Goal: Task Accomplishment & Management: Manage account settings

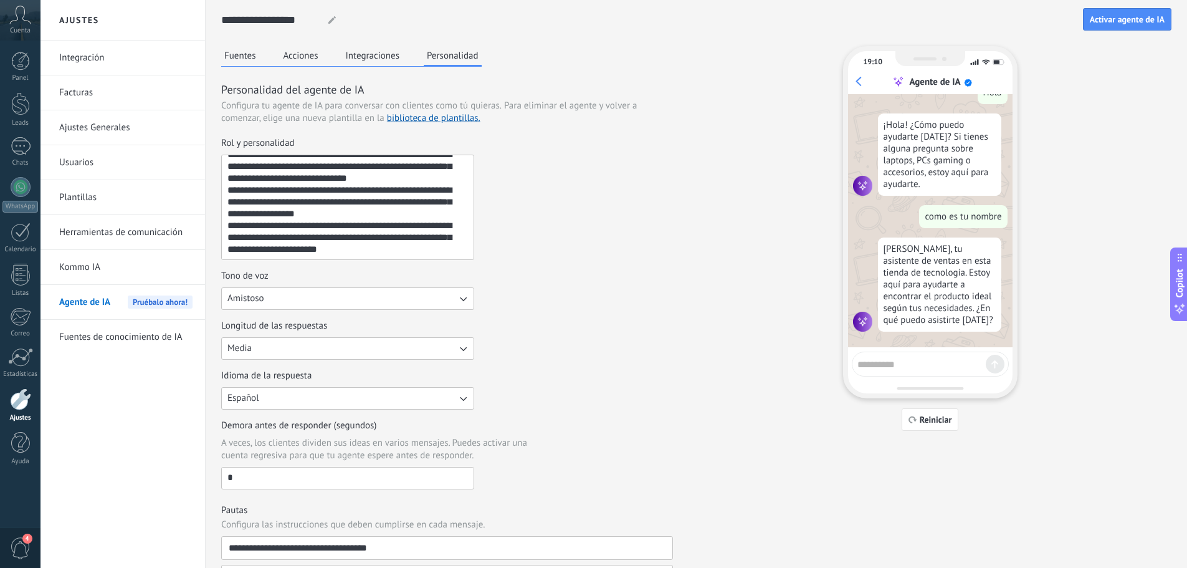
click at [391, 64] on button "Integraciones" at bounding box center [373, 55] width 60 height 19
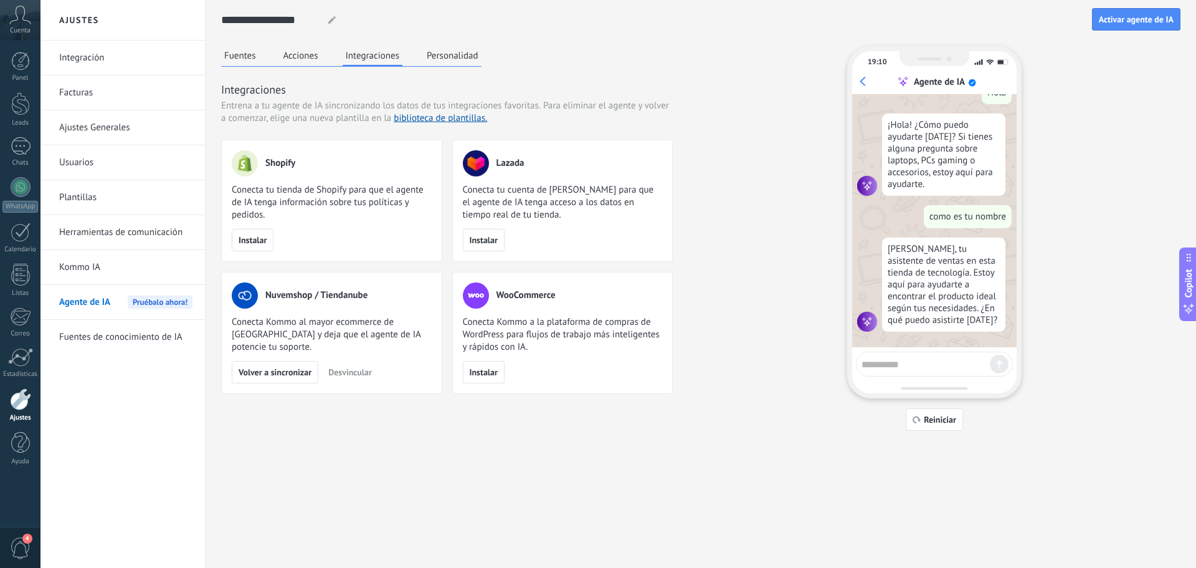
click at [301, 62] on button "Acciones" at bounding box center [300, 55] width 41 height 19
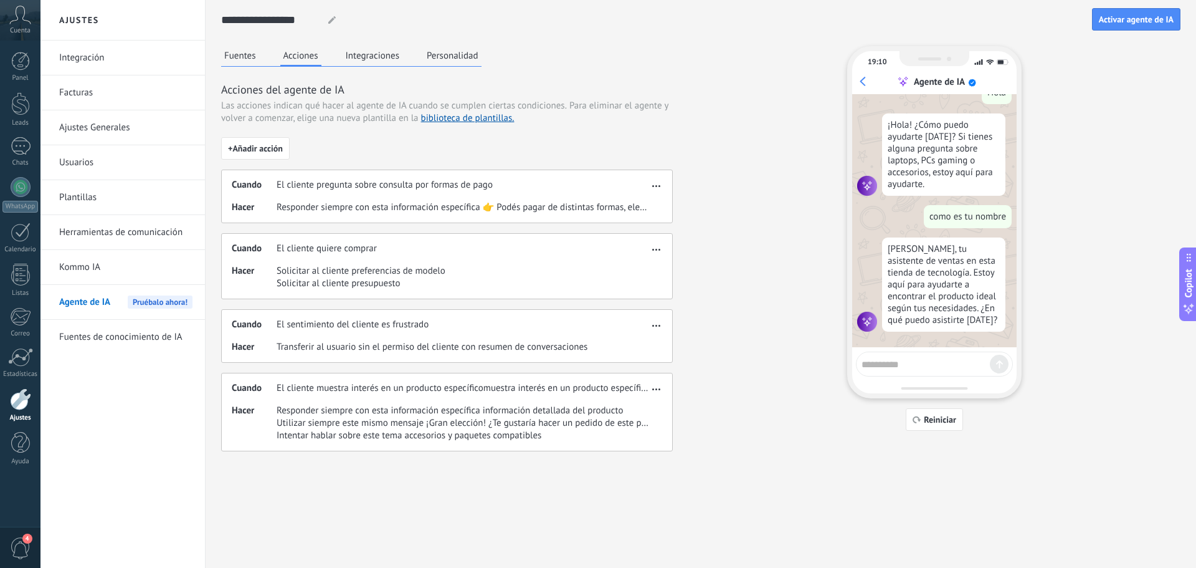
click at [264, 59] on div "Fuentes Acciones Integraciones Personalidad" at bounding box center [351, 56] width 260 height 21
click at [257, 57] on button "Fuentes" at bounding box center [240, 55] width 38 height 19
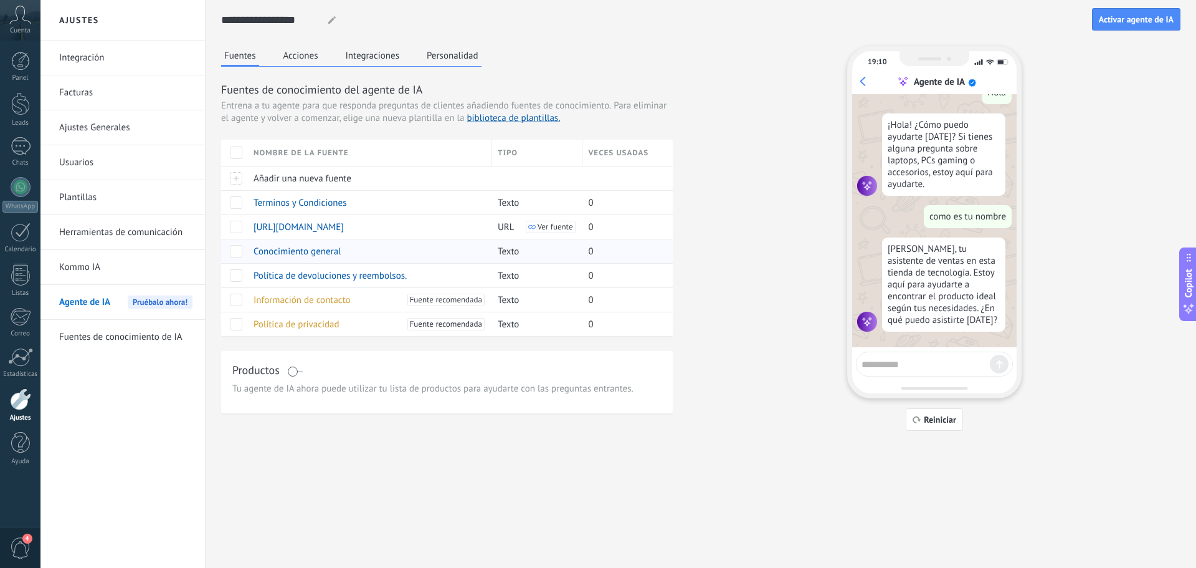
click at [322, 251] on span "Conocimiento general" at bounding box center [298, 251] width 88 height 12
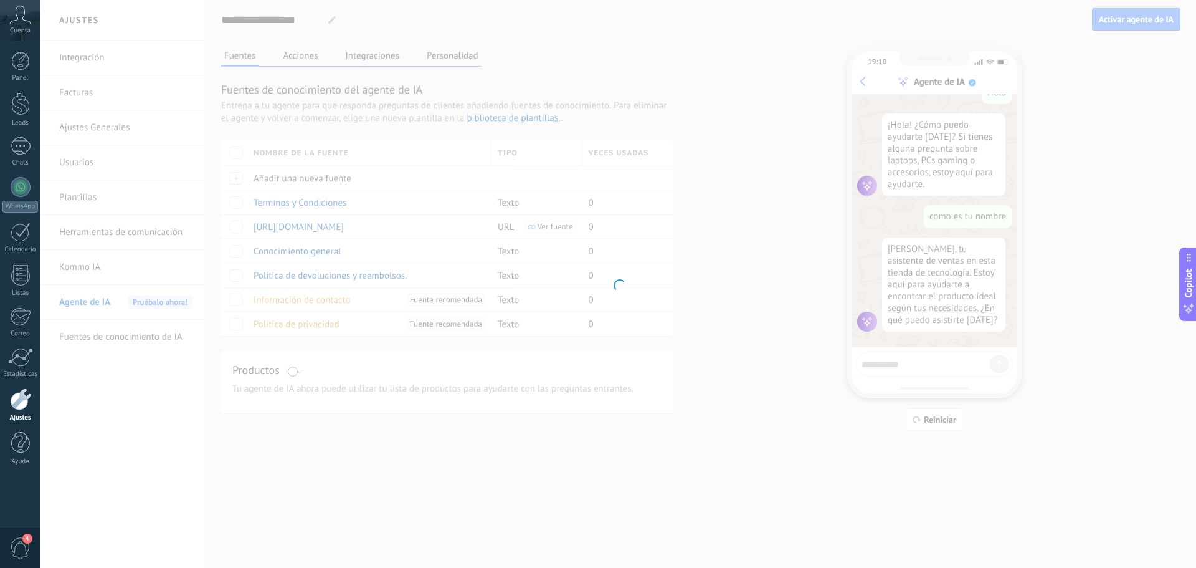
type input "**********"
type textarea "**********"
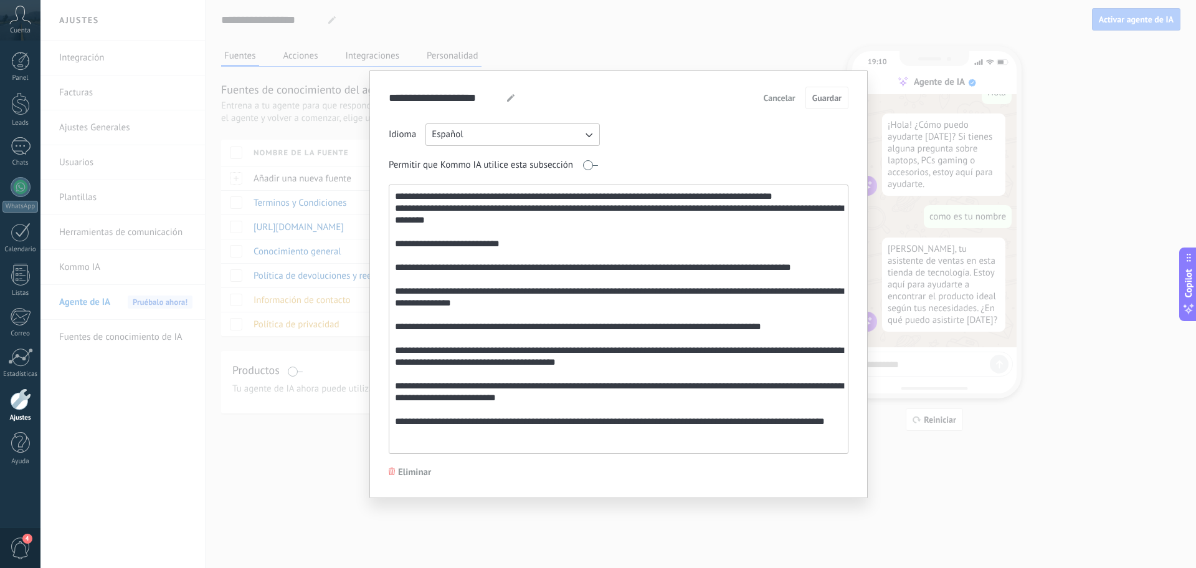
click at [348, 223] on div "**********" at bounding box center [618, 284] width 1156 height 568
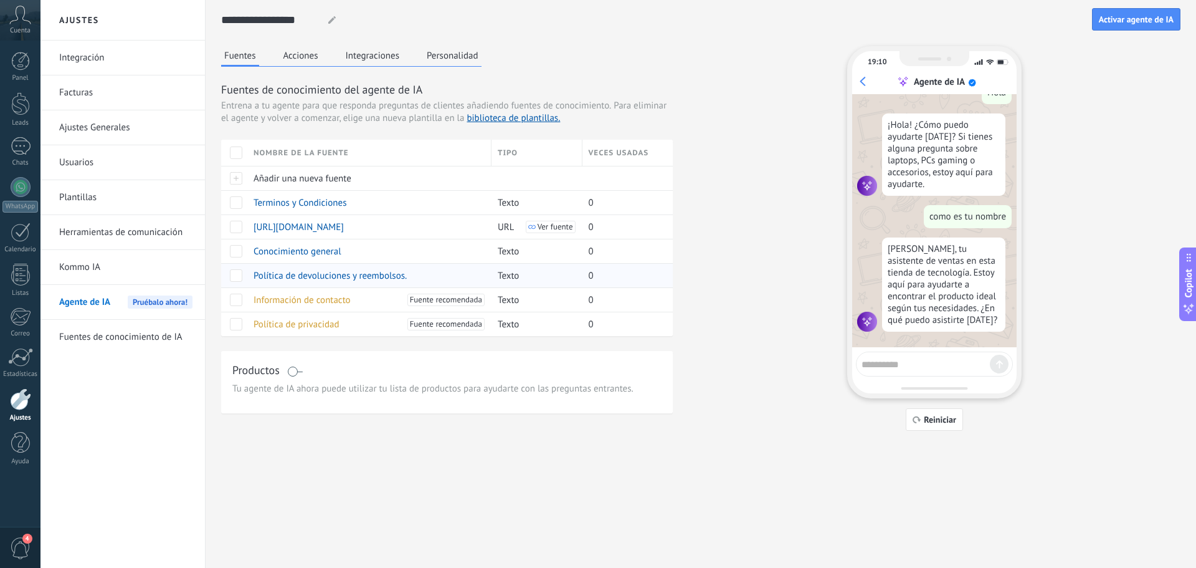
click at [324, 275] on span "Política de devoluciones y reembolsos." at bounding box center [330, 276] width 153 height 12
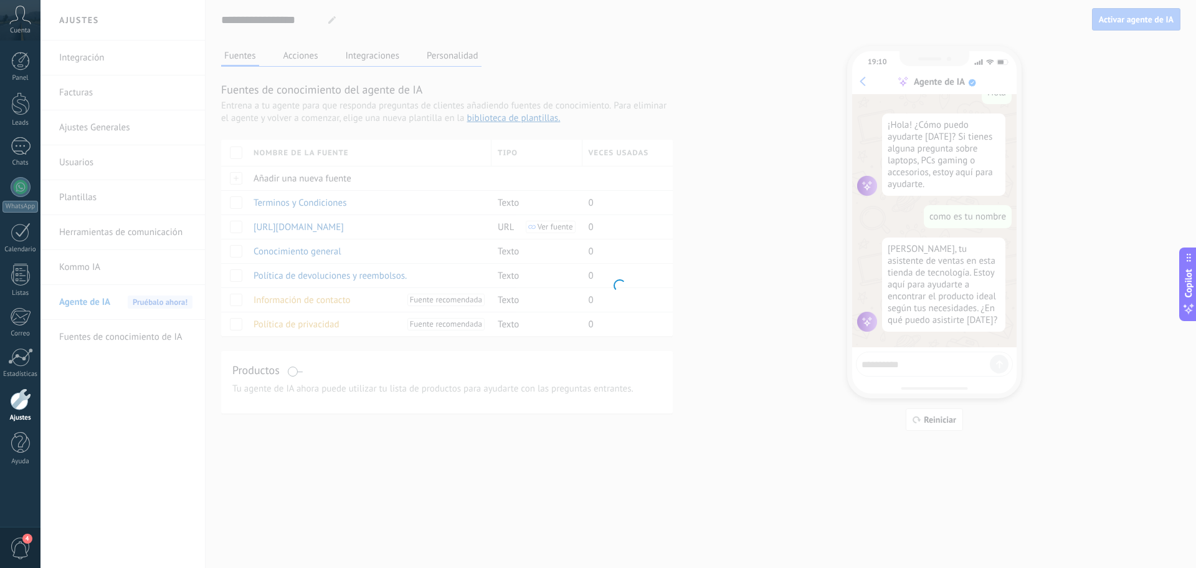
type input "**********"
type textarea "**********"
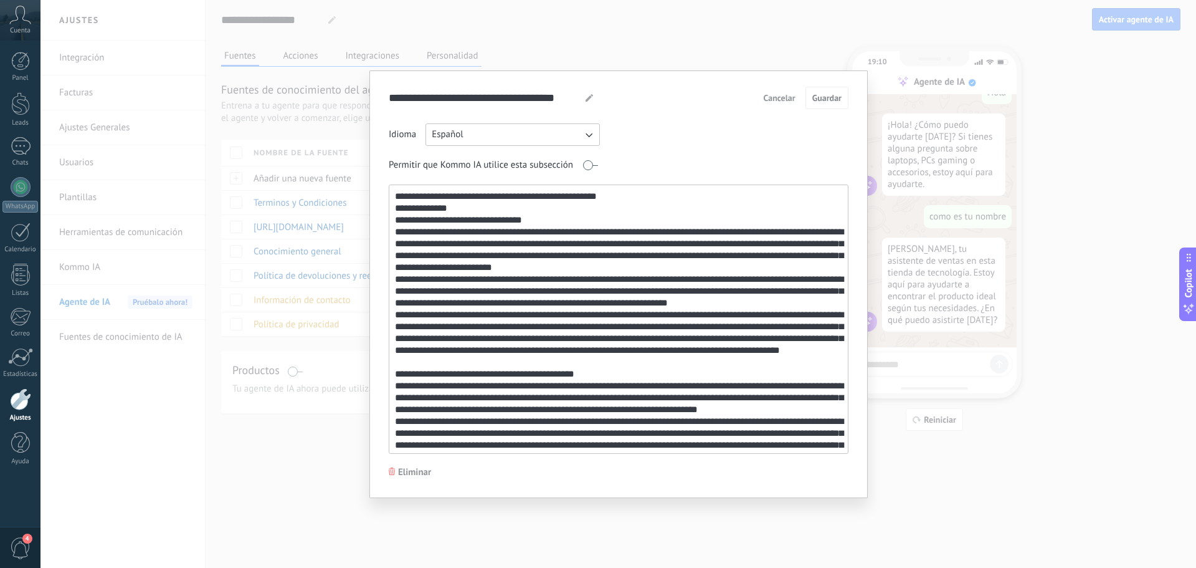
click at [340, 271] on div "**********" at bounding box center [618, 284] width 1156 height 568
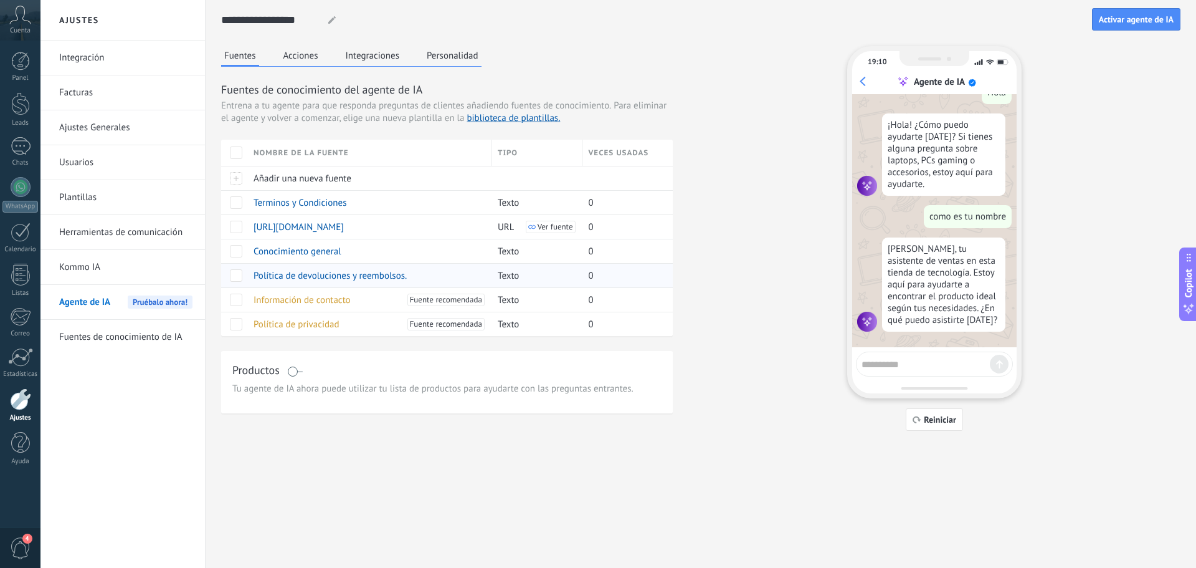
click at [348, 280] on span "Política de devoluciones y reembolsos." at bounding box center [330, 276] width 153 height 12
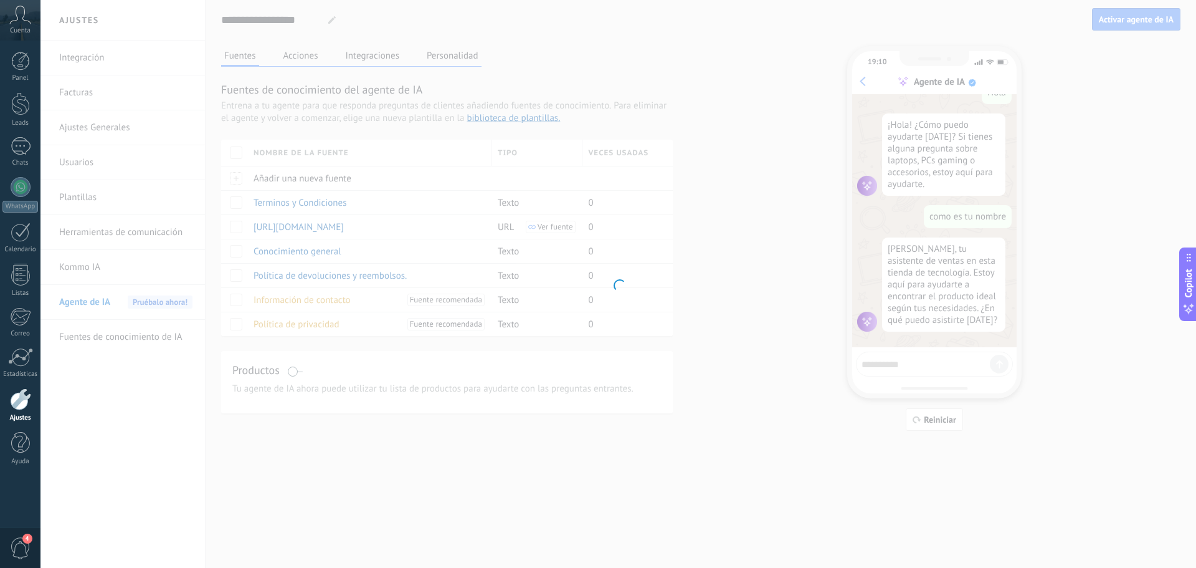
type input "**********"
type textarea "**********"
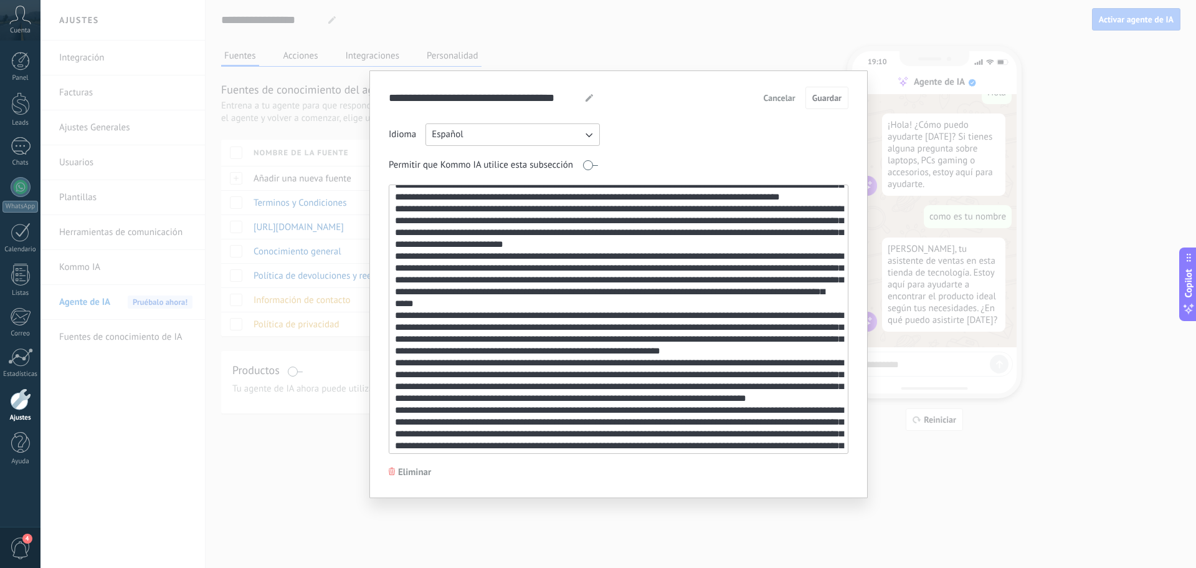
scroll to position [416, 0]
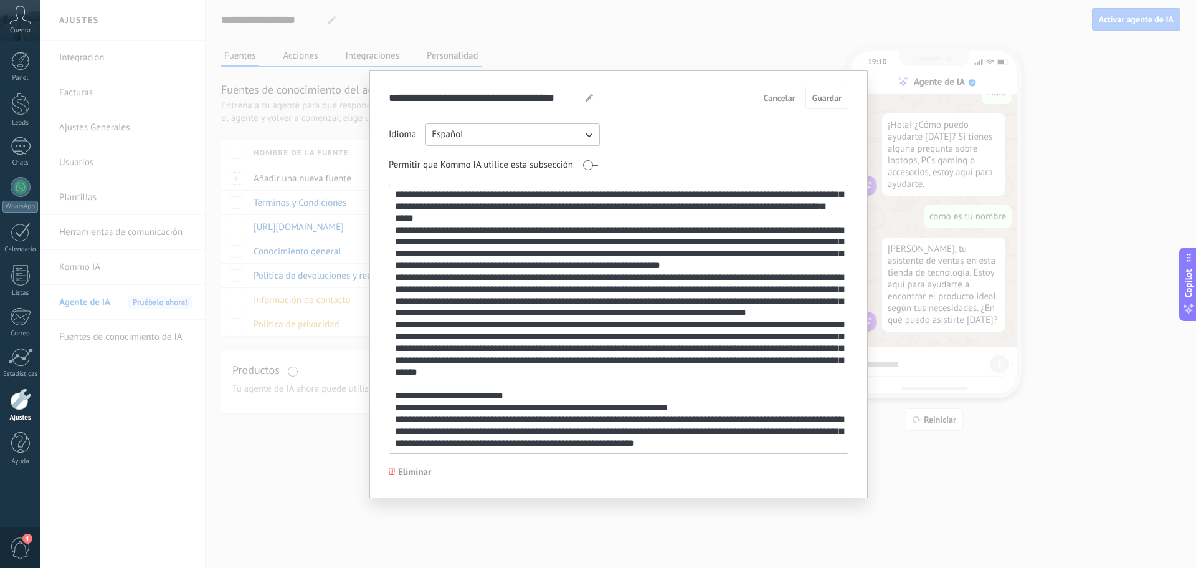
click at [332, 318] on div "**********" at bounding box center [618, 284] width 1156 height 568
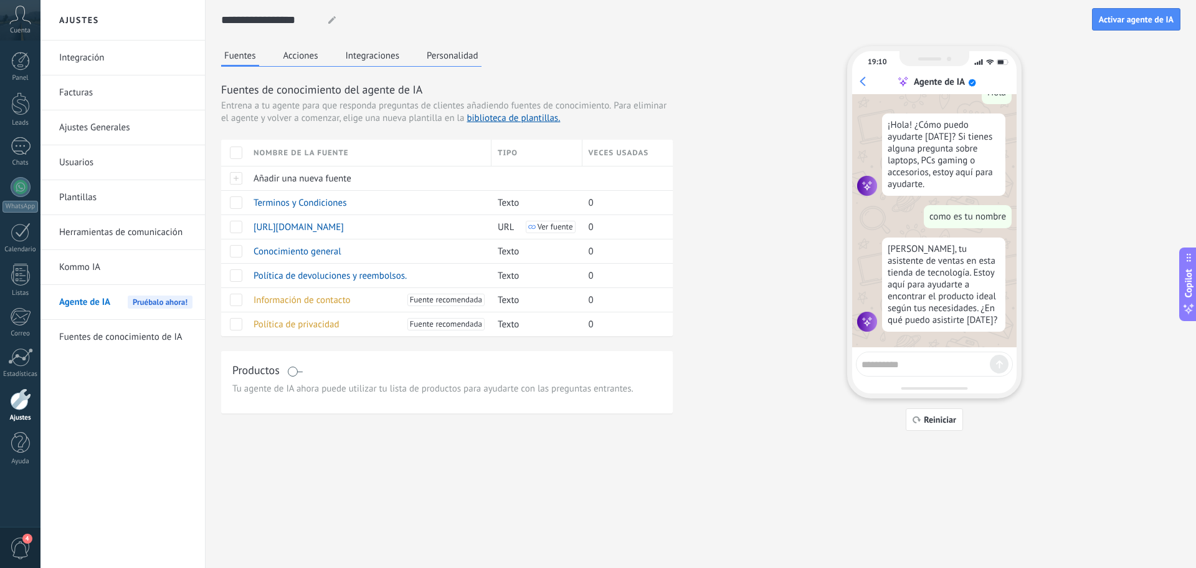
drag, startPoint x: 441, startPoint y: 52, endPoint x: 100, endPoint y: 63, distance: 341.0
click at [436, 53] on button "Personalidad" at bounding box center [453, 55] width 58 height 19
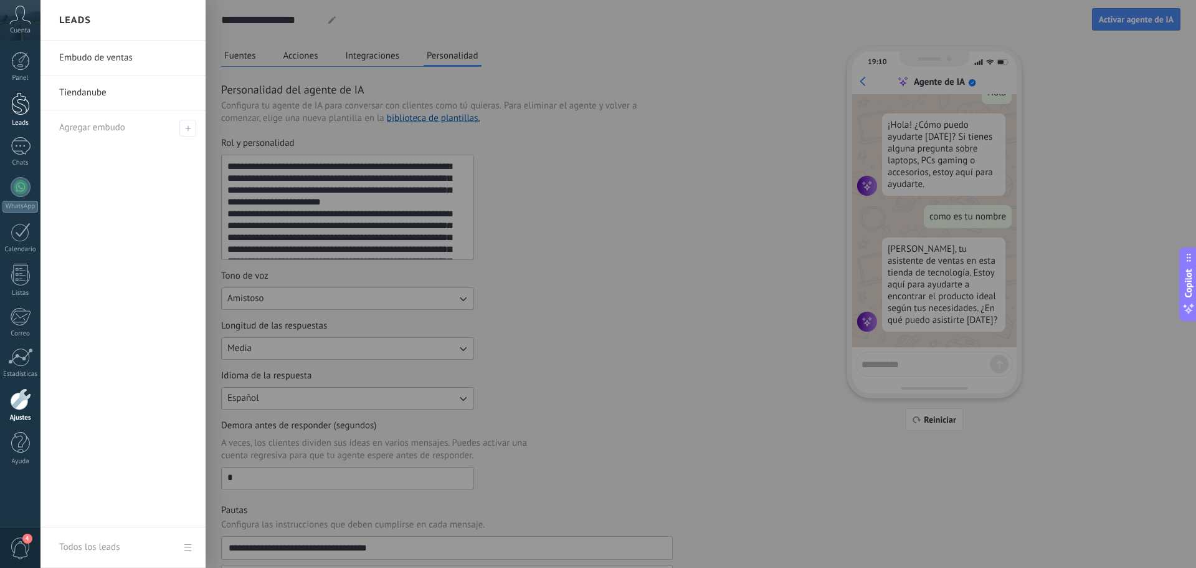
click at [24, 113] on div at bounding box center [20, 103] width 19 height 23
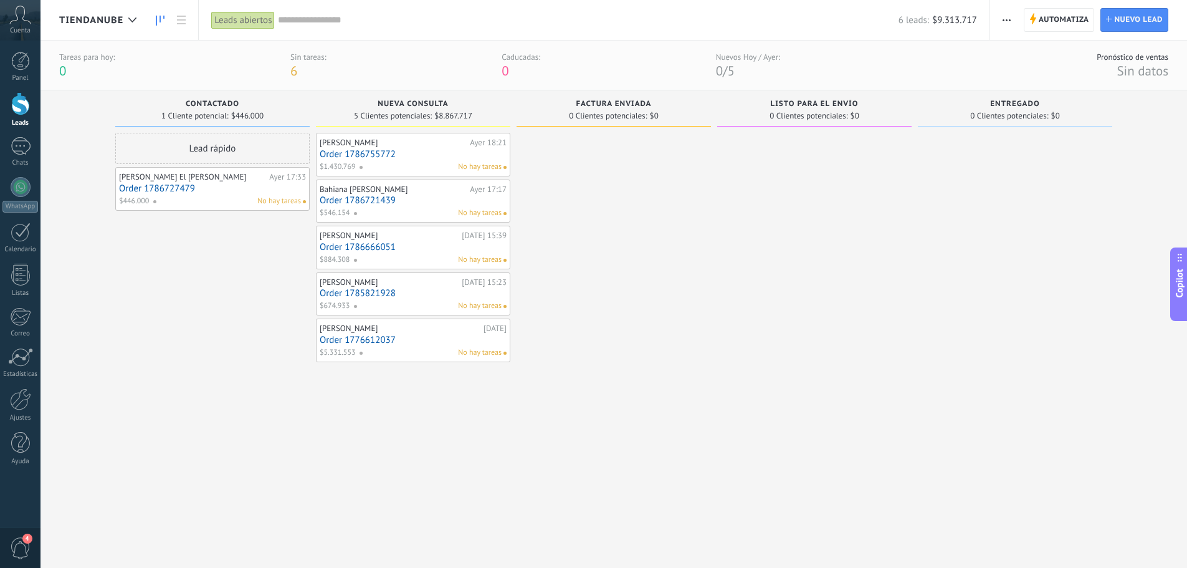
click at [990, 21] on div "Automatiza Nueva difusión Editar embudo Editar el diseño de la tarjeta Importar…" at bounding box center [1088, 20] width 197 height 40
click at [997, 20] on button "button" at bounding box center [1006, 20] width 18 height 24
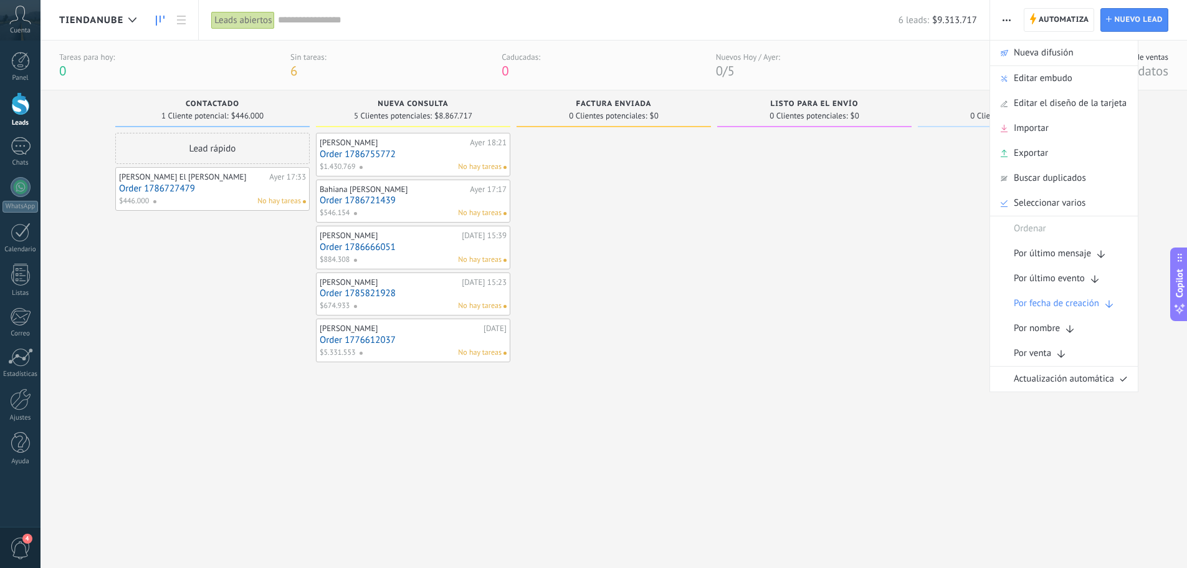
click at [949, 186] on div at bounding box center [1015, 335] width 194 height 405
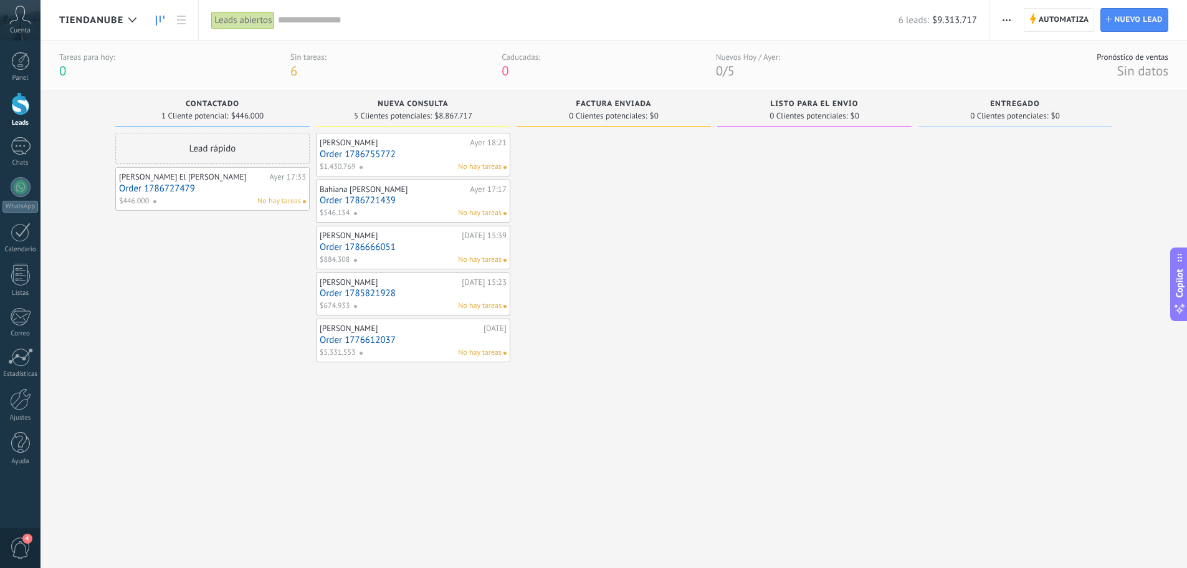
click at [260, 26] on div "Leads abiertos" at bounding box center [243, 20] width 64 height 18
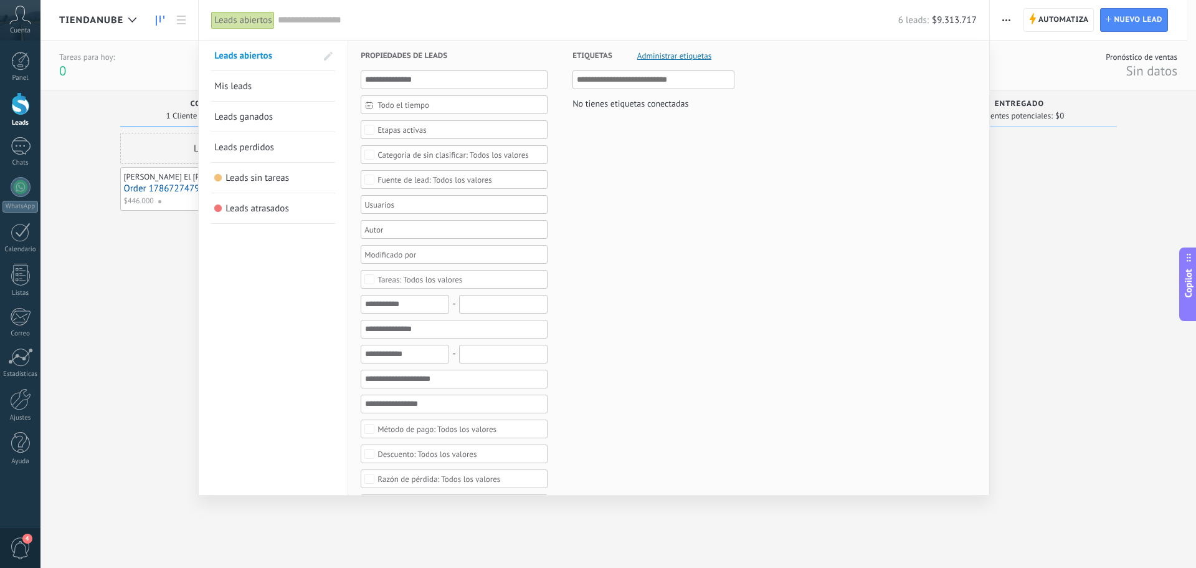
click at [247, 87] on span "Mis leads" at bounding box center [232, 86] width 37 height 12
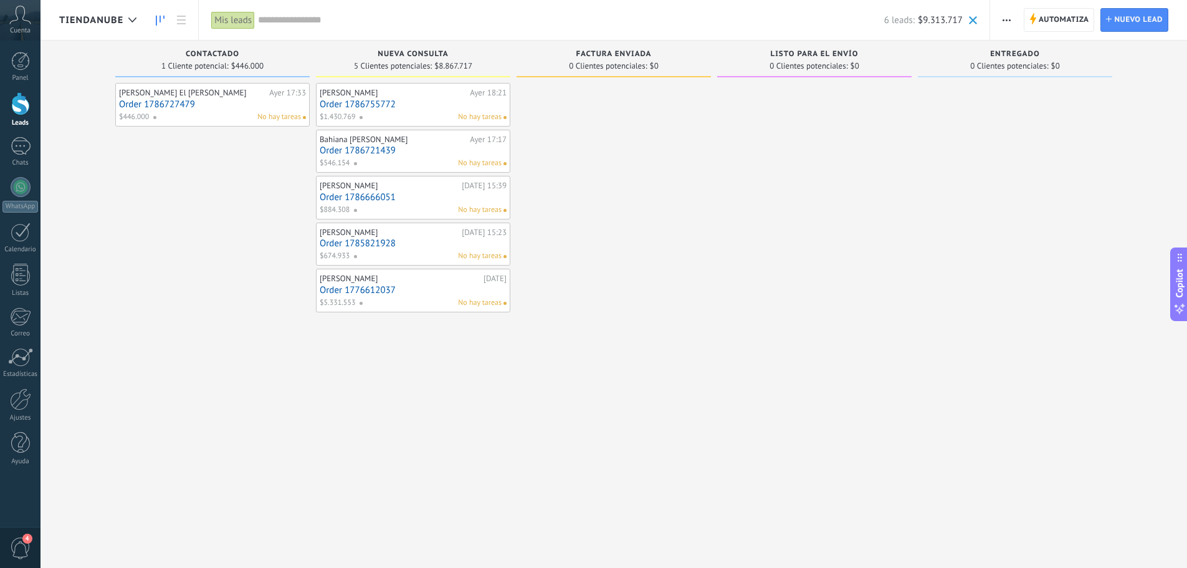
click at [230, 21] on div "Mis leads" at bounding box center [233, 20] width 44 height 18
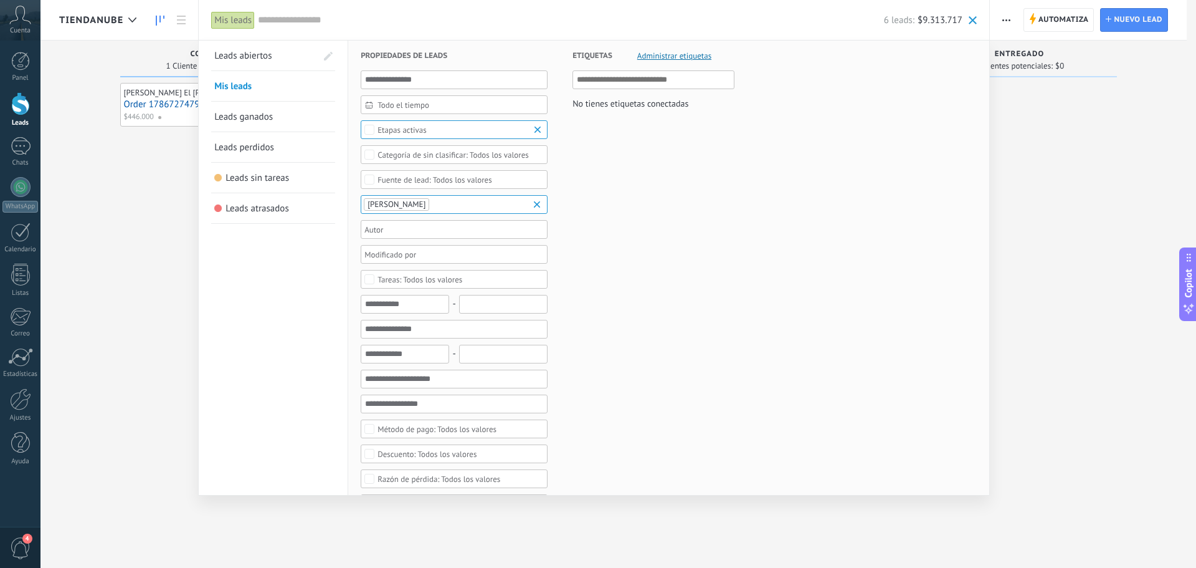
click at [185, 19] on div at bounding box center [598, 284] width 1196 height 568
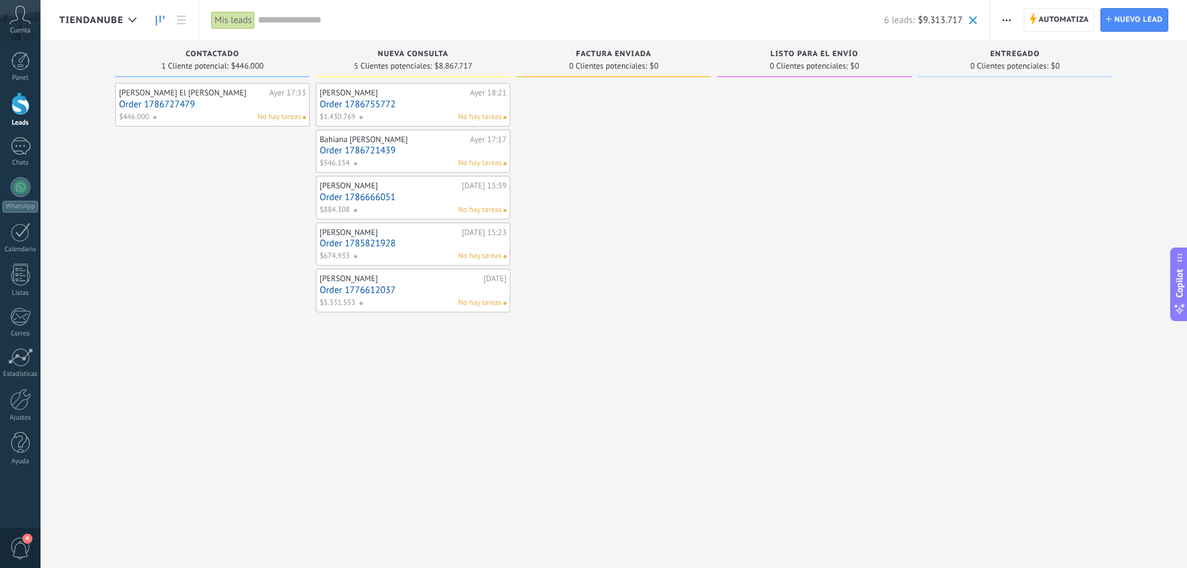
click at [227, 22] on div "Mis leads" at bounding box center [233, 20] width 44 height 18
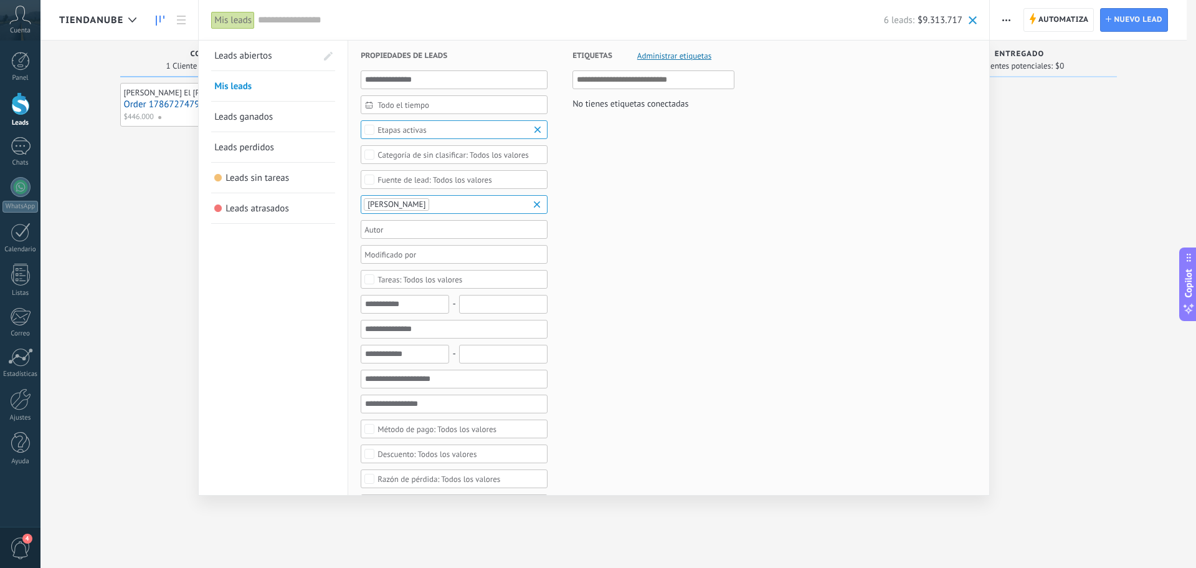
click at [455, 209] on ul "[PERSON_NAME]" at bounding box center [450, 204] width 174 height 15
click at [652, 57] on span "Administrar etiquetas" at bounding box center [674, 56] width 74 height 8
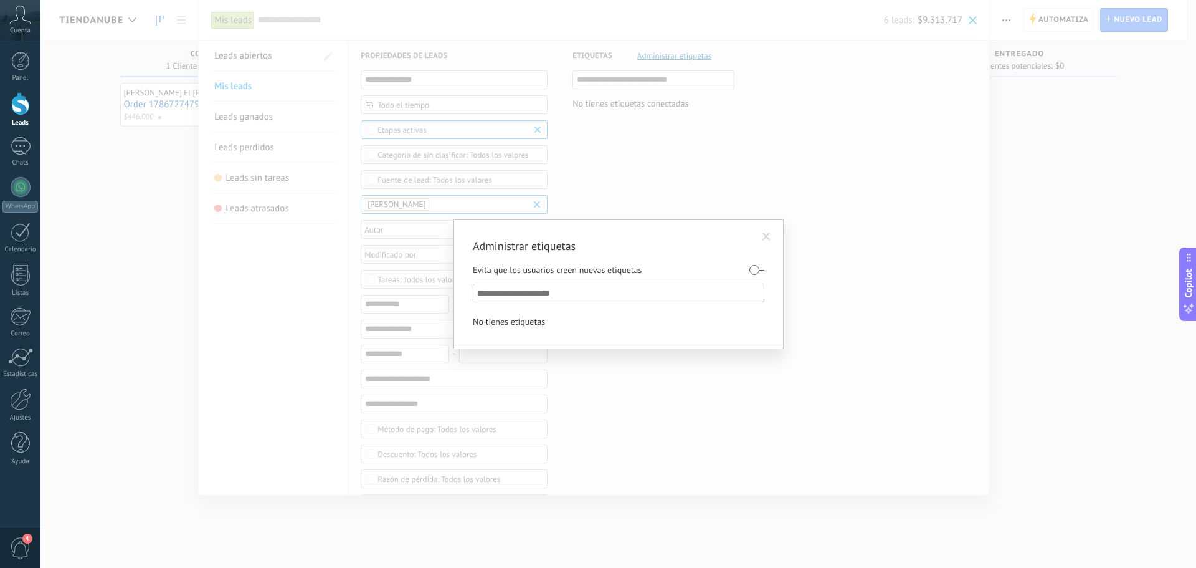
click at [756, 199] on div "Administrar etiquetas Evita que los usuarios creen nuevas etiquetas No tienes e…" at bounding box center [618, 284] width 1156 height 568
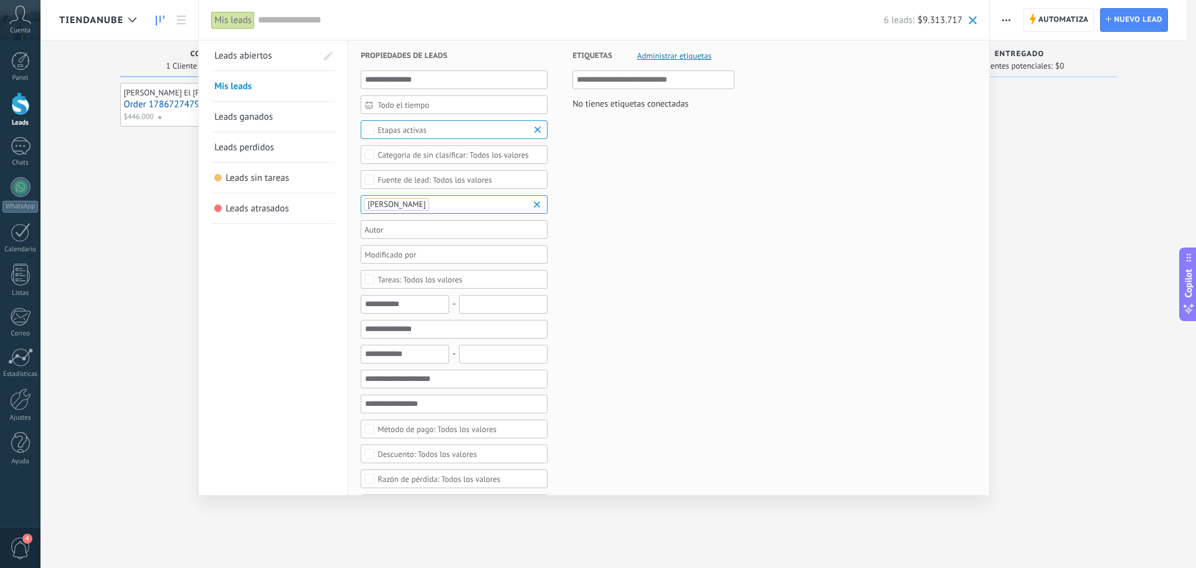
click at [147, 146] on div at bounding box center [598, 284] width 1196 height 568
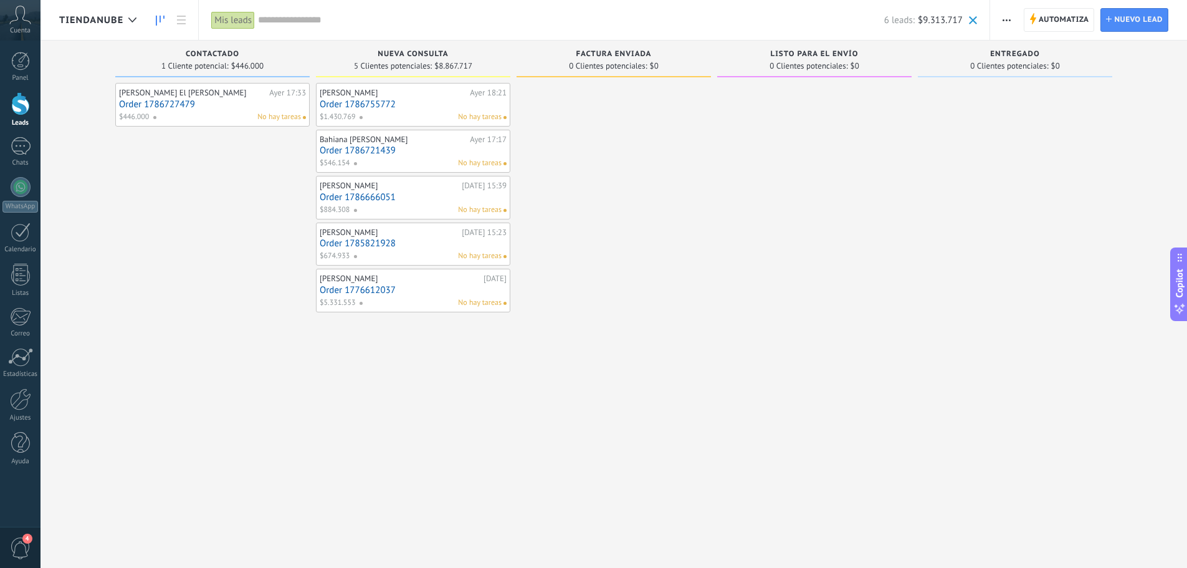
click at [158, 24] on icon at bounding box center [160, 21] width 9 height 10
click at [179, 22] on body ".abccls-1,.abccls-2{fill-rule:evenodd}.abccls-2{fill:#fff} .abfcls-1{fill:none}…" at bounding box center [593, 284] width 1187 height 568
click at [970, 19] on span at bounding box center [973, 20] width 8 height 8
click at [1006, 26] on span "button" at bounding box center [1006, 20] width 8 height 24
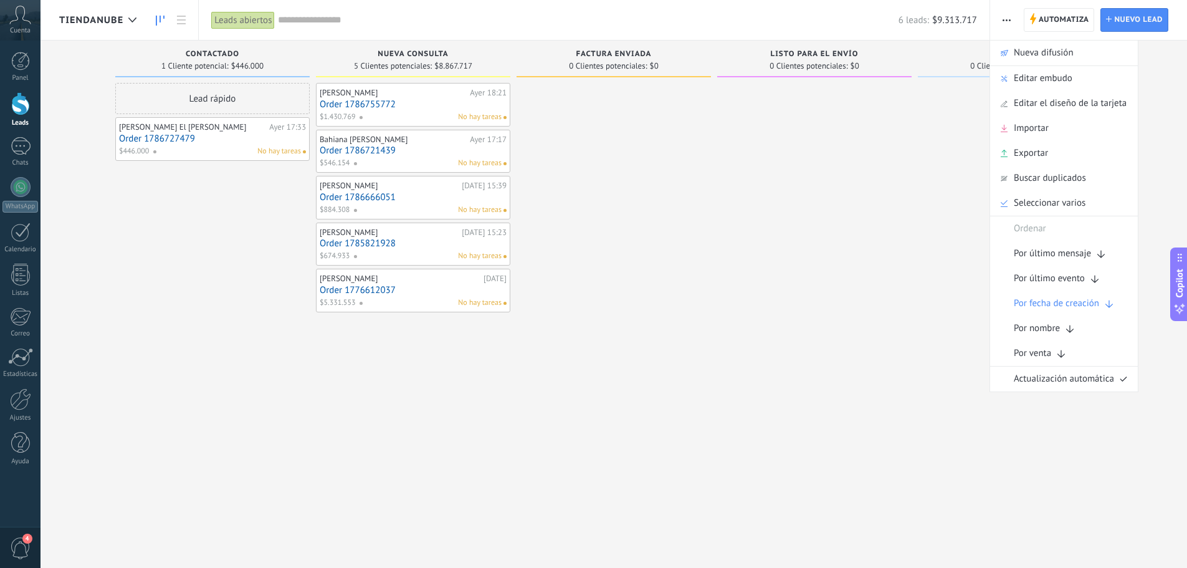
click at [953, 270] on div at bounding box center [1015, 285] width 194 height 405
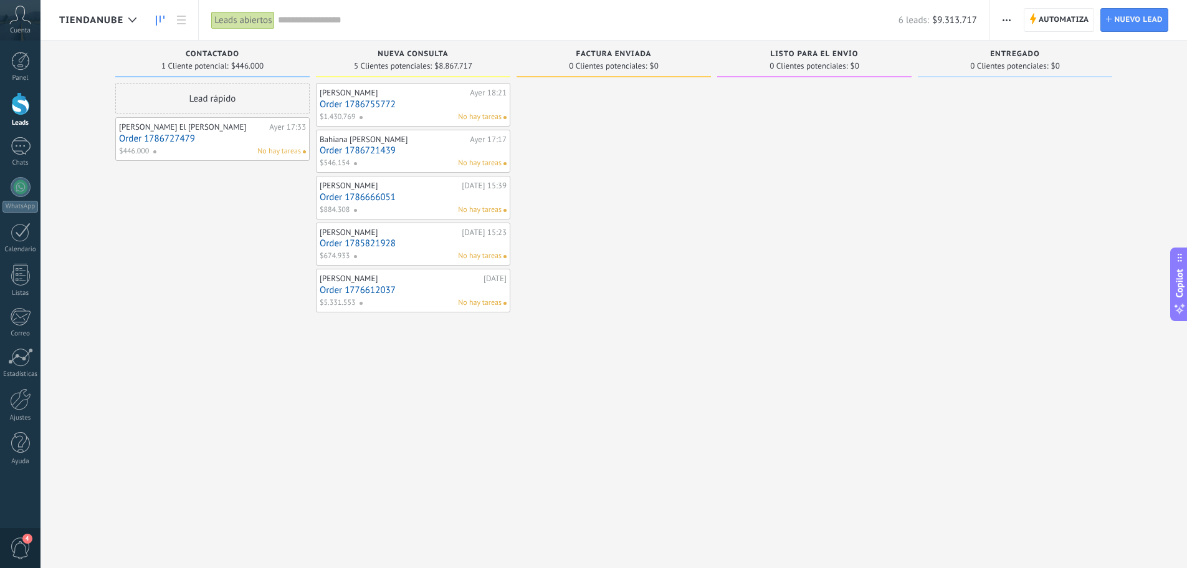
click at [95, 22] on span "Tiendanube" at bounding box center [91, 20] width 64 height 12
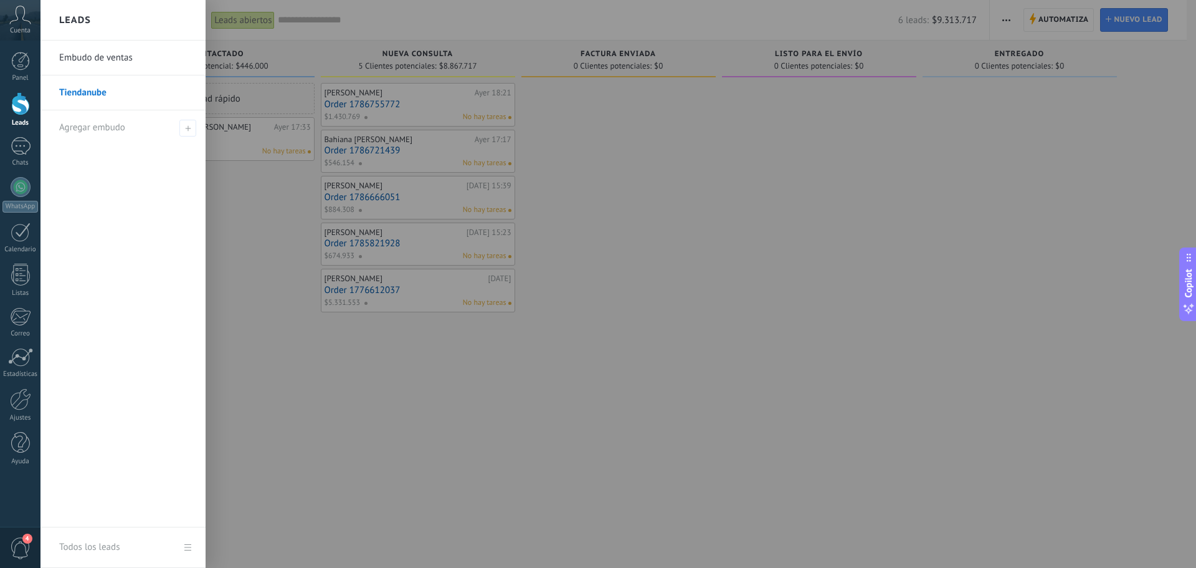
click at [105, 88] on link "Tiendanube" at bounding box center [126, 92] width 134 height 35
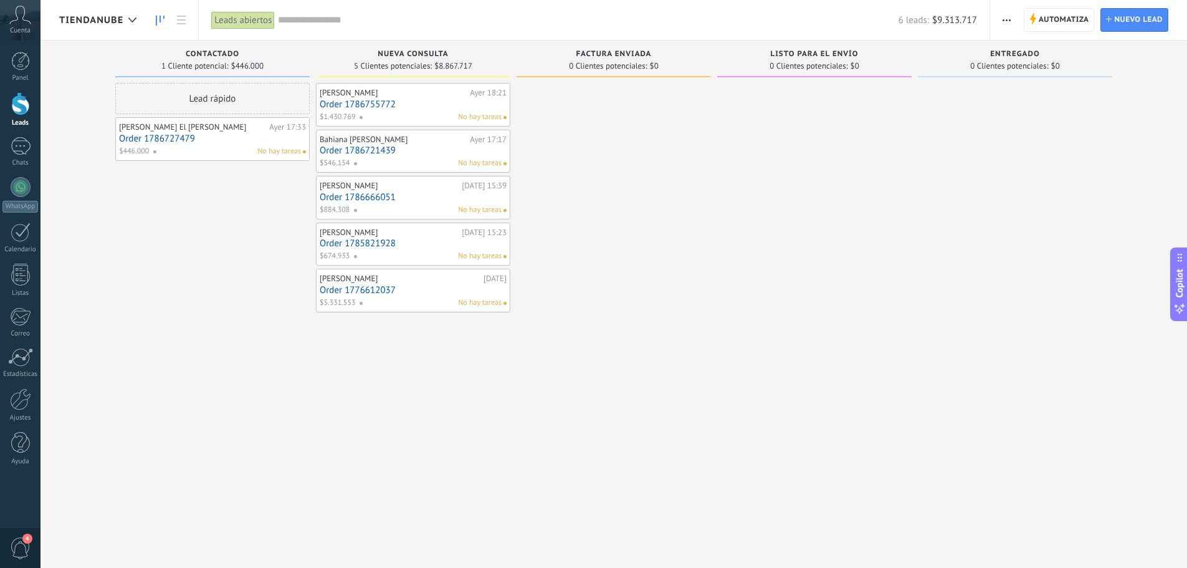
click at [238, 27] on div "Leads abiertos" at bounding box center [243, 20] width 64 height 18
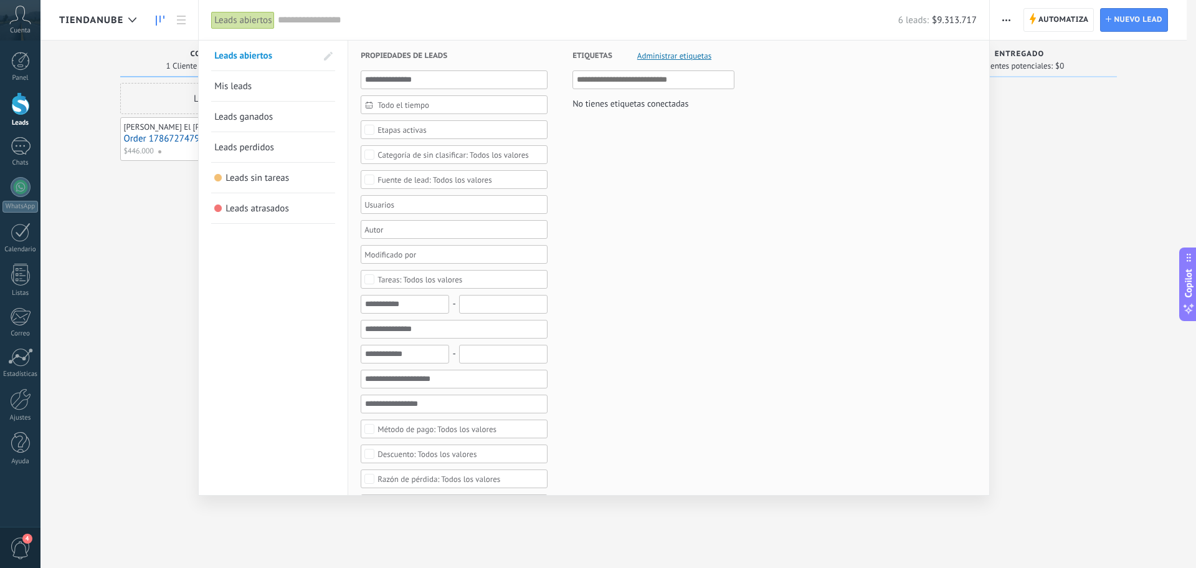
click at [331, 58] on span at bounding box center [328, 56] width 9 height 9
click at [328, 55] on span at bounding box center [326, 56] width 11 height 9
click at [415, 85] on input "text" at bounding box center [454, 79] width 187 height 19
click at [258, 178] on span "Leads sin tareas" at bounding box center [258, 178] width 64 height 12
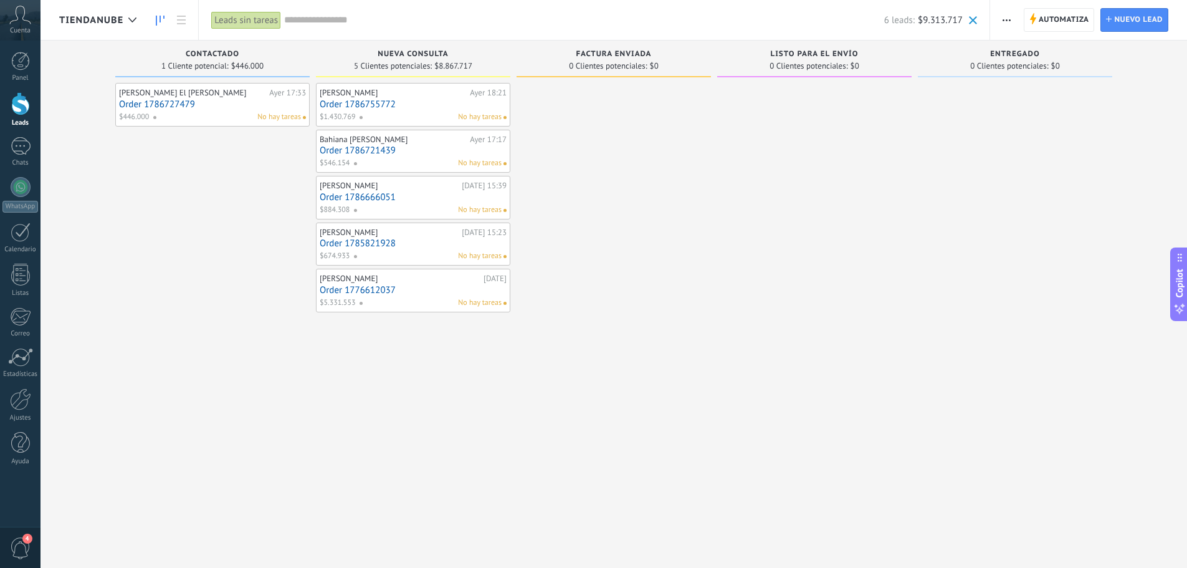
click at [247, 16] on div "Leads sin tareas" at bounding box center [246, 20] width 70 height 18
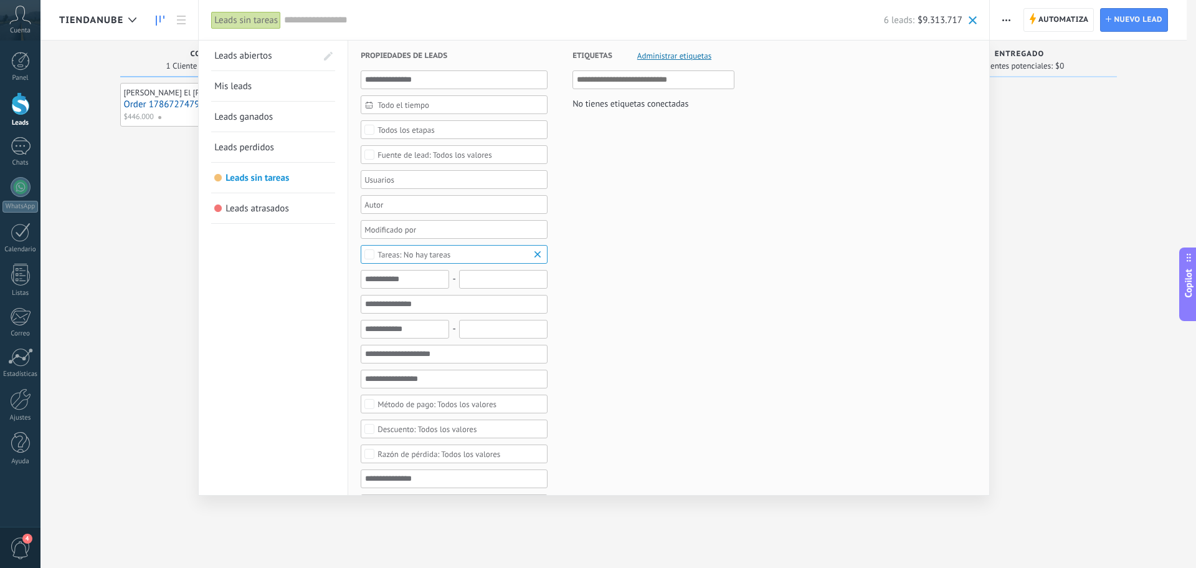
click at [184, 173] on div at bounding box center [598, 284] width 1196 height 568
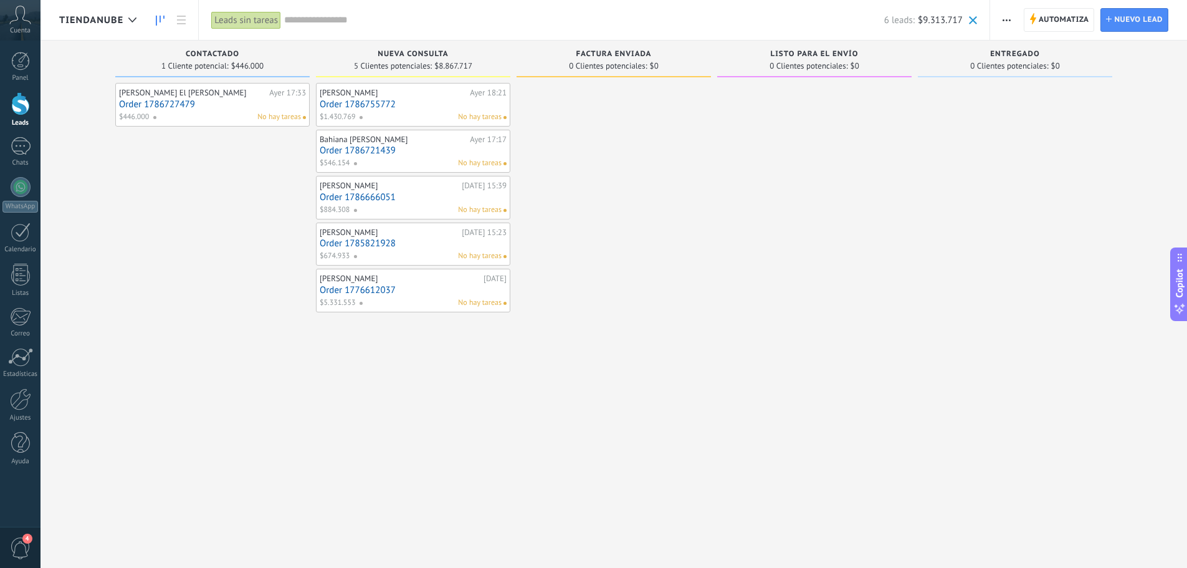
click at [1007, 21] on span "button" at bounding box center [1006, 20] width 8 height 24
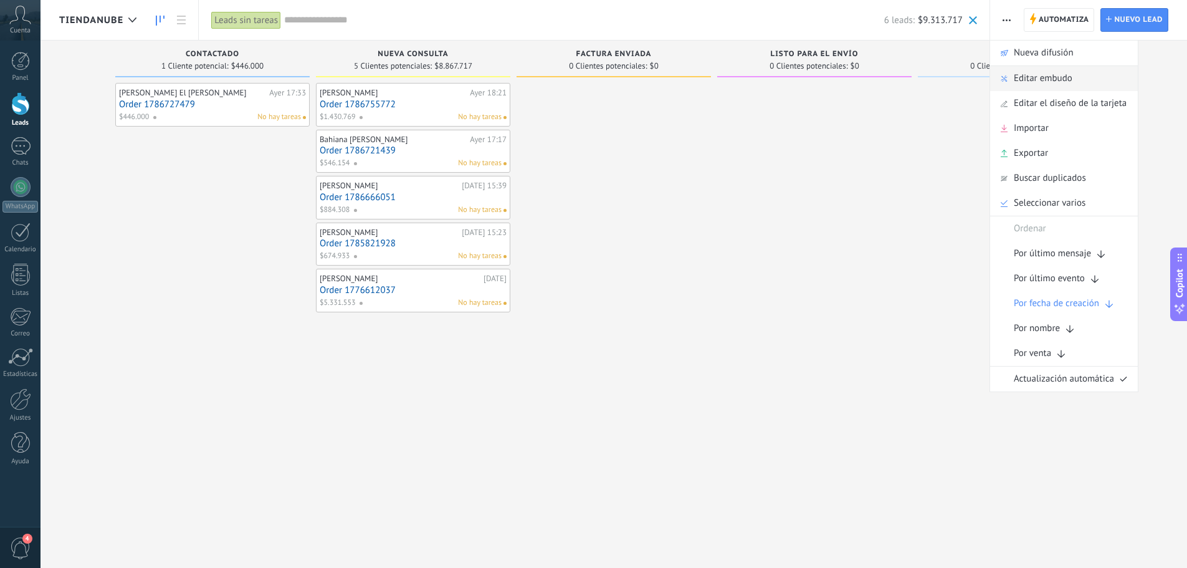
click at [1028, 75] on span "Editar embudo" at bounding box center [1043, 78] width 59 height 25
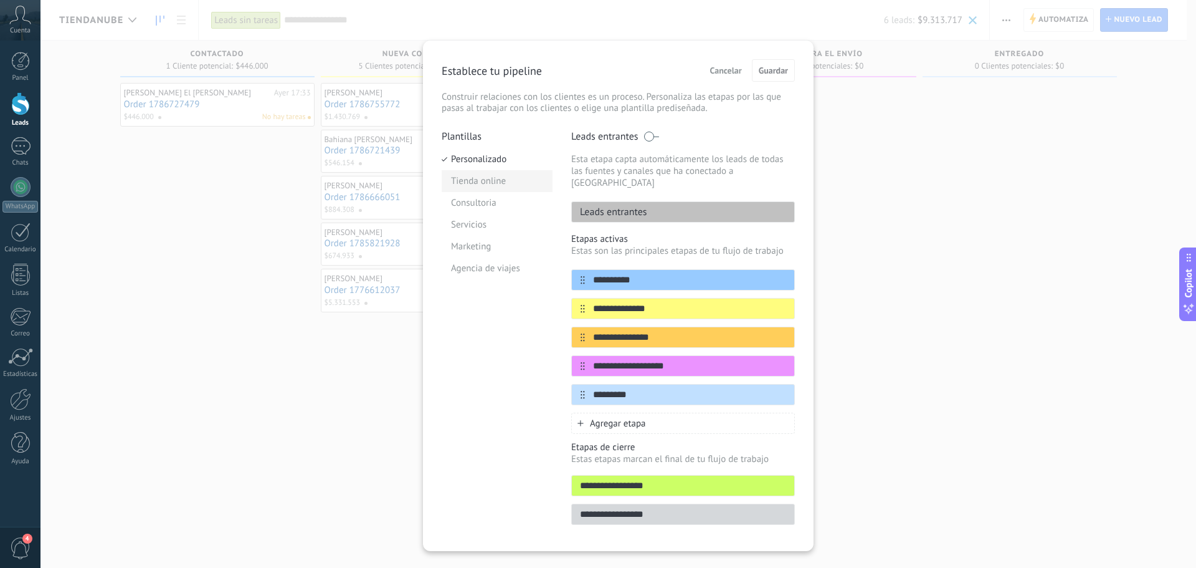
click at [494, 177] on li "Tienda online" at bounding box center [497, 181] width 111 height 22
click at [776, 66] on span "Guardar" at bounding box center [773, 70] width 29 height 9
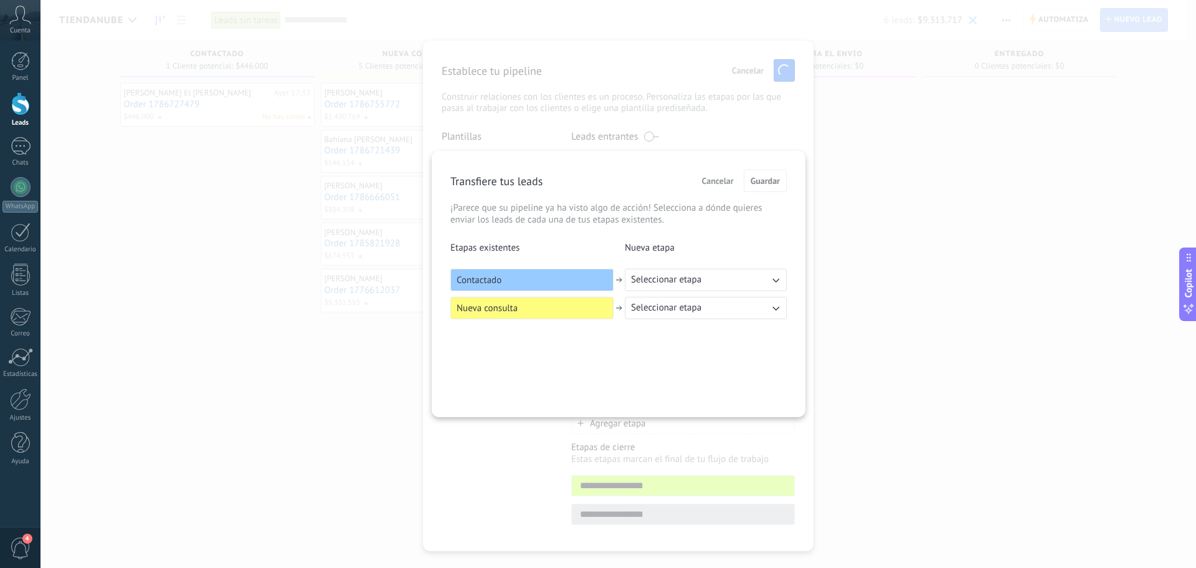
click at [649, 282] on span "Seleccionar etapa" at bounding box center [666, 279] width 70 height 12
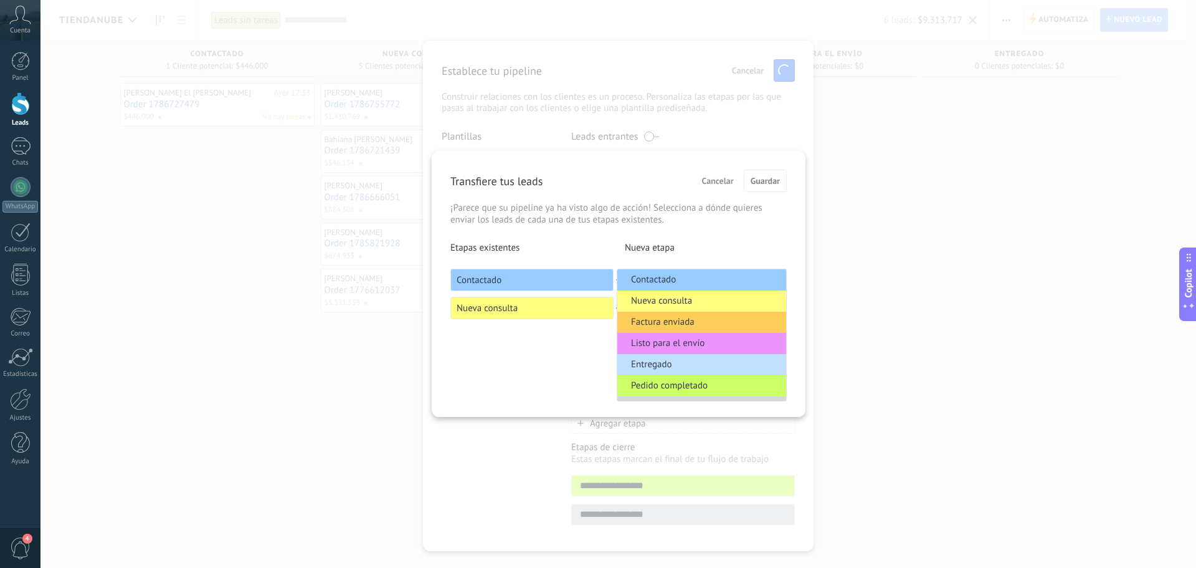
drag, startPoint x: 639, startPoint y: 261, endPoint x: 561, endPoint y: 272, distance: 78.7
click at [639, 260] on div "Etapas existentes Nueva etapa Contactado Seleccionar etapa Contactado Nueva con…" at bounding box center [618, 280] width 336 height 77
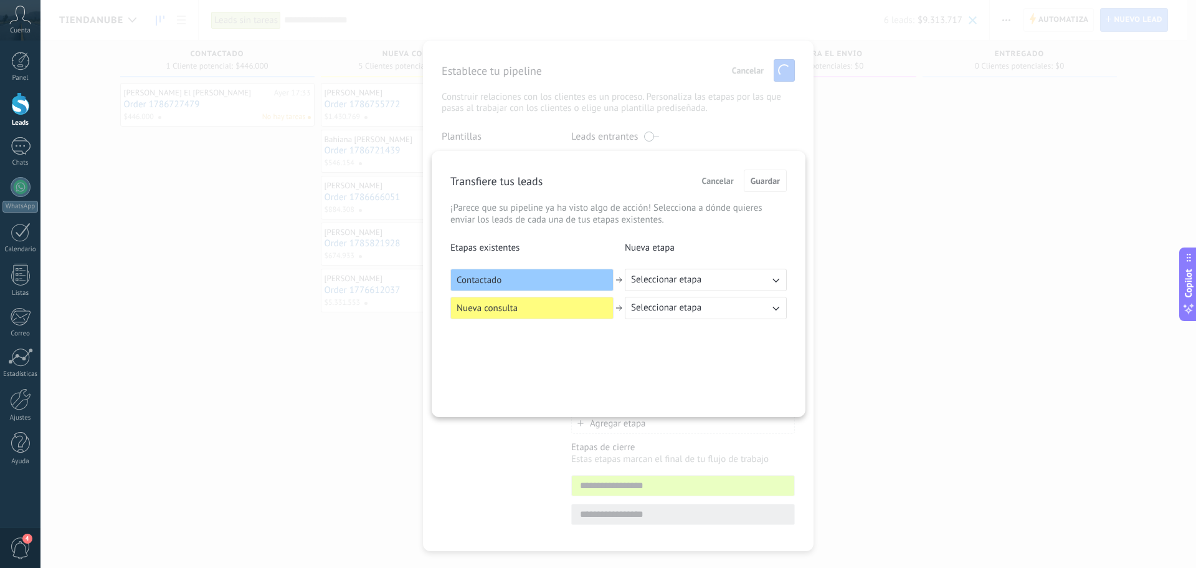
click at [554, 273] on div "Contactado" at bounding box center [531, 280] width 163 height 22
click at [670, 280] on span "Seleccionar etapa" at bounding box center [666, 279] width 70 height 12
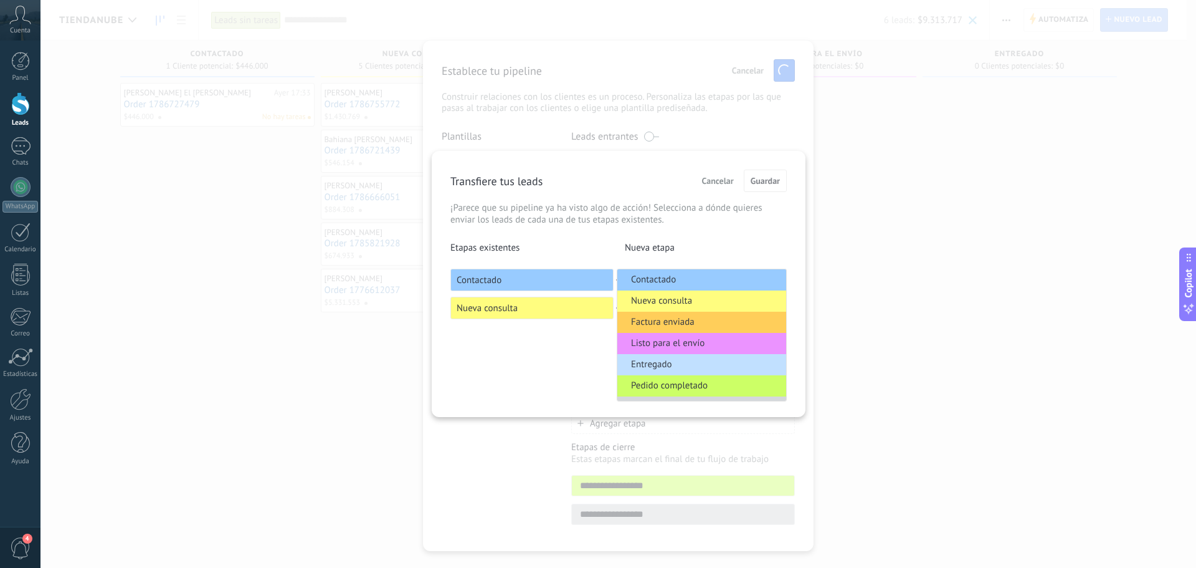
click at [667, 242] on p "Nueva etapa" at bounding box center [706, 248] width 162 height 12
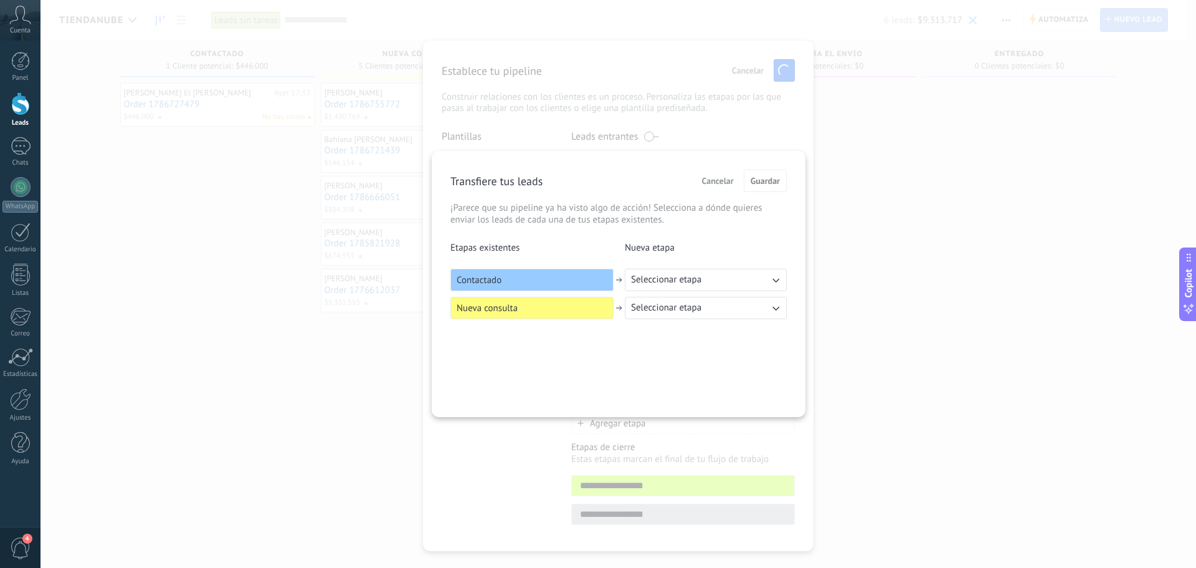
click at [564, 286] on div "Contactado" at bounding box center [531, 280] width 163 height 22
click at [748, 107] on div "Transfiere tus leads Cancelar Guardar ¡Parece que su pipeline ya ha visto algo …" at bounding box center [618, 284] width 1156 height 568
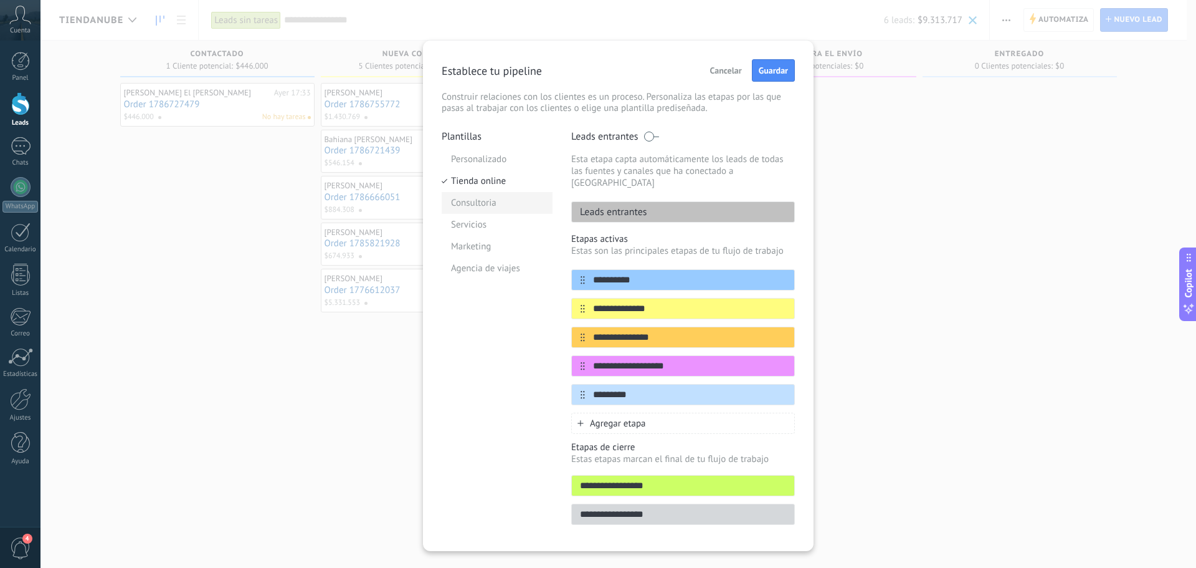
click at [489, 200] on li "Consultoria" at bounding box center [497, 203] width 111 height 22
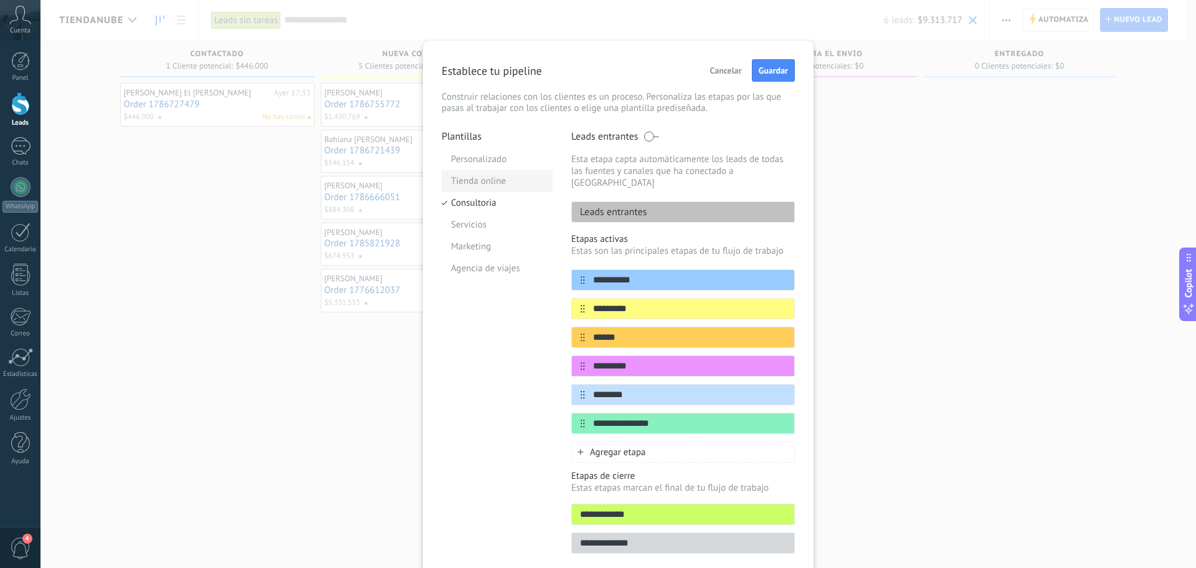
click at [502, 188] on li "Tienda online" at bounding box center [497, 181] width 111 height 22
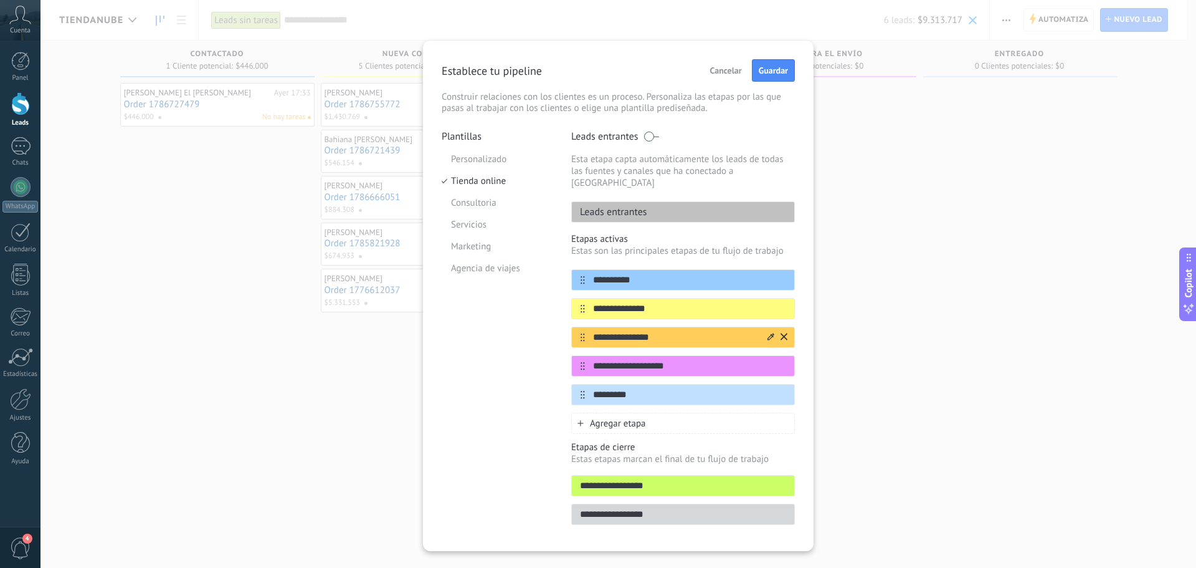
click at [712, 331] on input "**********" at bounding box center [675, 337] width 181 height 13
drag, startPoint x: 697, startPoint y: 328, endPoint x: 557, endPoint y: 327, distance: 139.6
click at [557, 327] on div "**********" at bounding box center [618, 331] width 353 height 402
drag, startPoint x: 668, startPoint y: 356, endPoint x: 576, endPoint y: 356, distance: 91.6
click at [576, 356] on div "**********" at bounding box center [683, 365] width 224 height 21
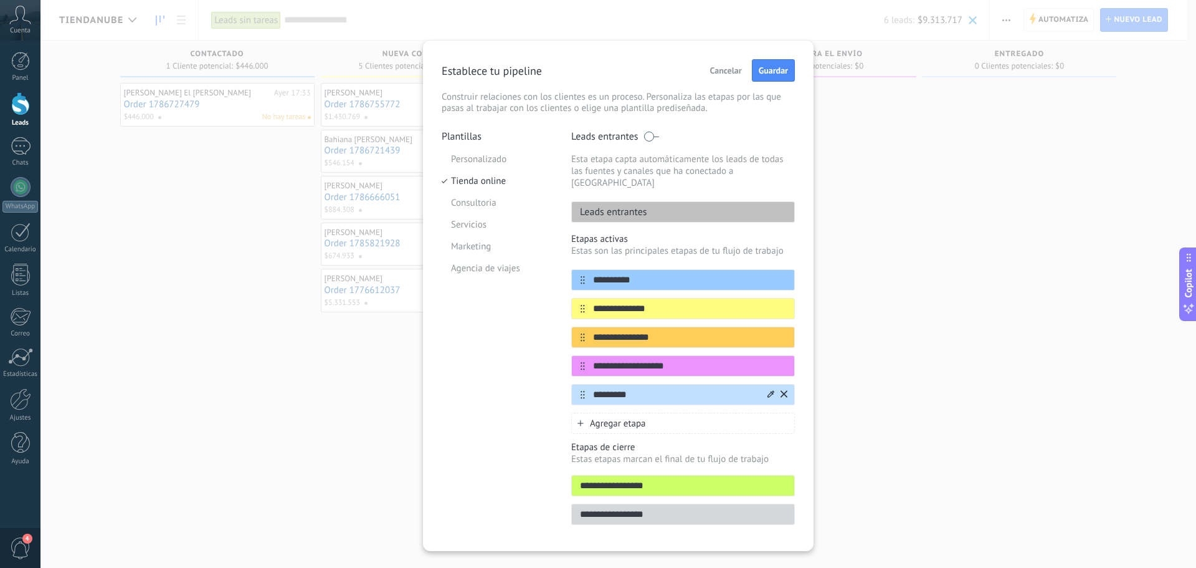
click at [640, 388] on input "*********" at bounding box center [675, 394] width 181 height 13
click at [503, 271] on li "Agencia de viajes" at bounding box center [497, 268] width 111 height 22
click at [498, 251] on li "Marketing" at bounding box center [497, 246] width 111 height 22
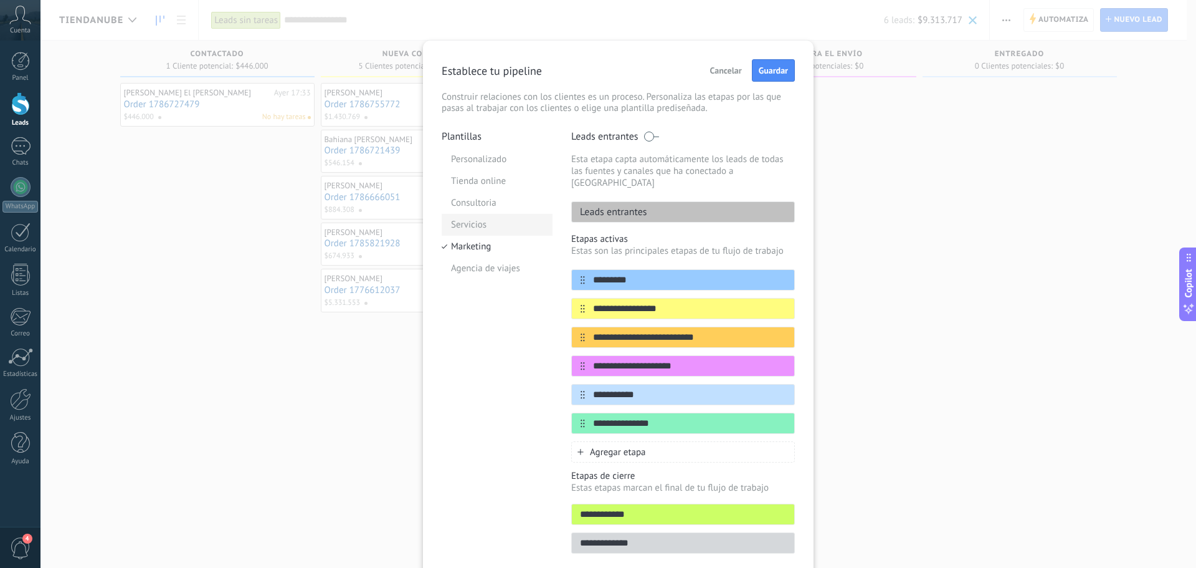
click at [500, 234] on li "Servicios" at bounding box center [497, 225] width 111 height 22
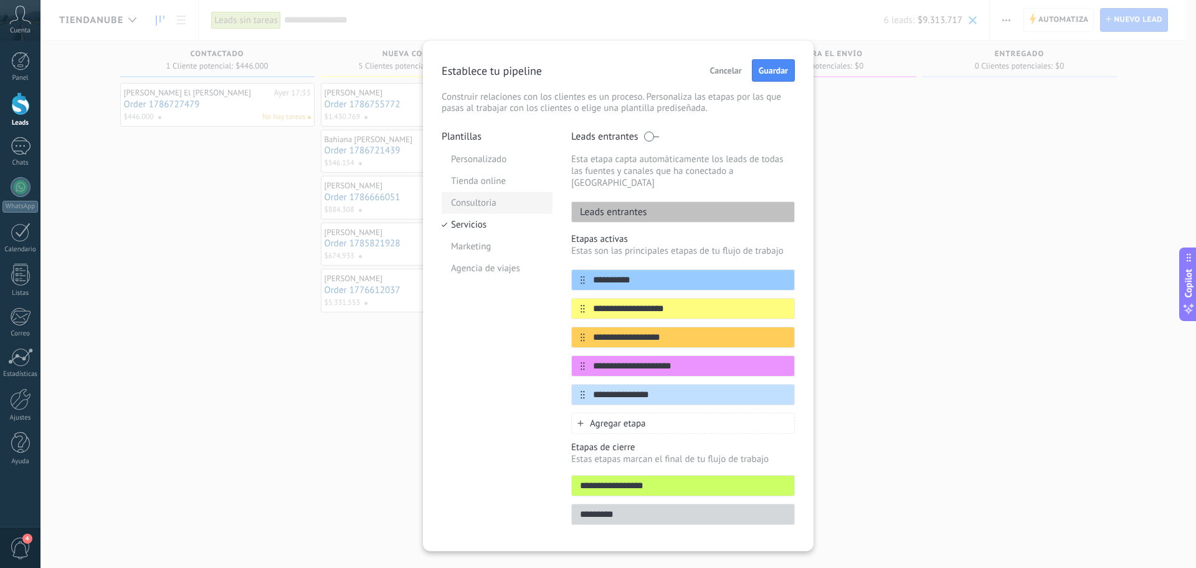
click at [510, 212] on li "Consultoria" at bounding box center [497, 203] width 111 height 22
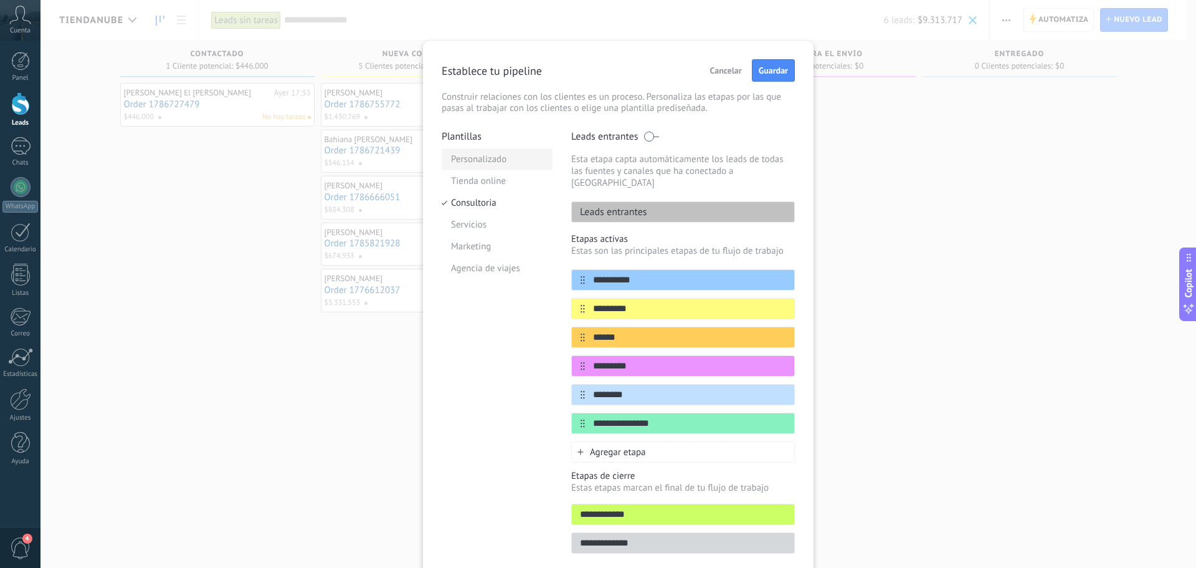
click at [500, 159] on li "Personalizado" at bounding box center [497, 159] width 111 height 22
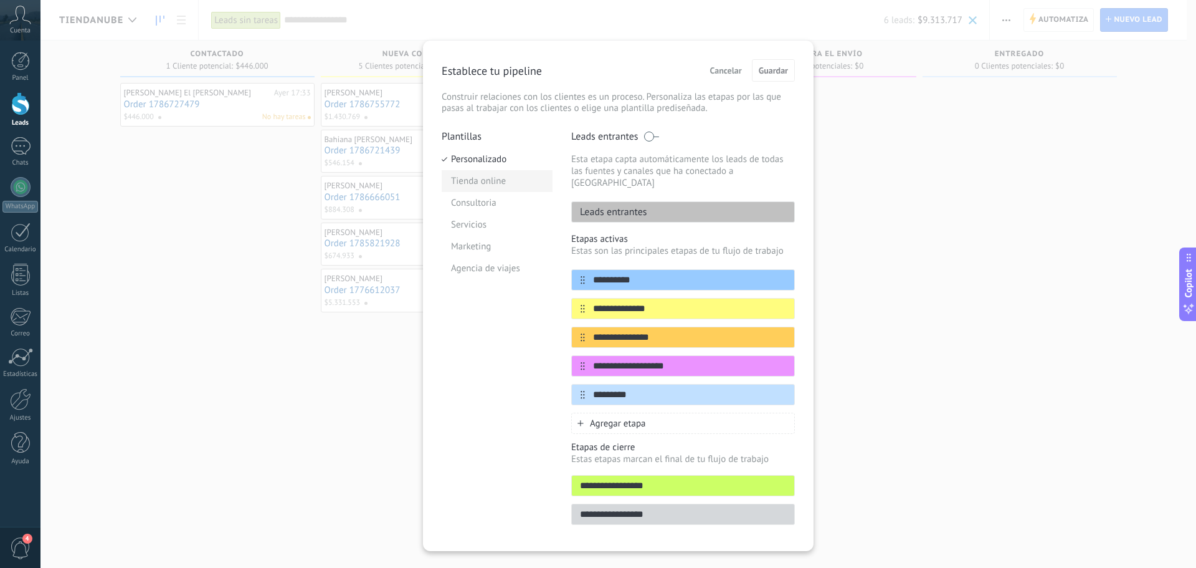
click at [498, 177] on li "Tienda online" at bounding box center [497, 181] width 111 height 22
click at [503, 159] on li "Personalizado" at bounding box center [497, 159] width 111 height 22
click at [497, 181] on li "Tienda online" at bounding box center [497, 181] width 111 height 22
drag, startPoint x: 660, startPoint y: 297, endPoint x: 589, endPoint y: 294, distance: 71.7
click at [589, 302] on input "**********" at bounding box center [675, 308] width 181 height 13
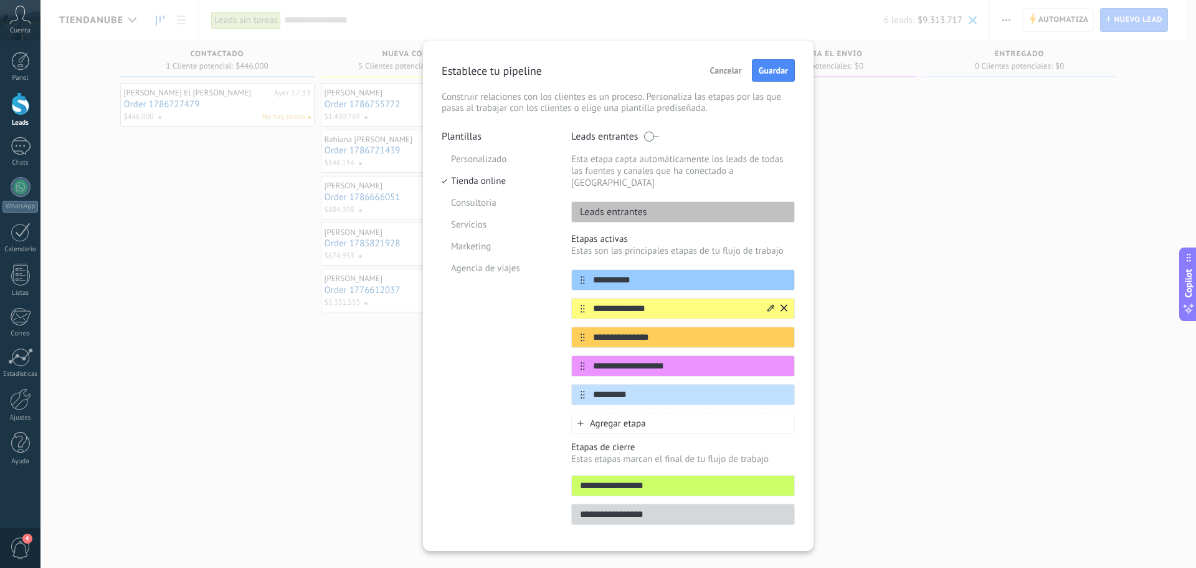
click at [654, 302] on input "**********" at bounding box center [675, 308] width 181 height 13
drag, startPoint x: 666, startPoint y: 351, endPoint x: 591, endPoint y: 351, distance: 74.8
click at [591, 359] on input "**********" at bounding box center [675, 365] width 181 height 13
drag, startPoint x: 654, startPoint y: 326, endPoint x: 591, endPoint y: 327, distance: 62.9
click at [591, 331] on input "**********" at bounding box center [675, 337] width 181 height 13
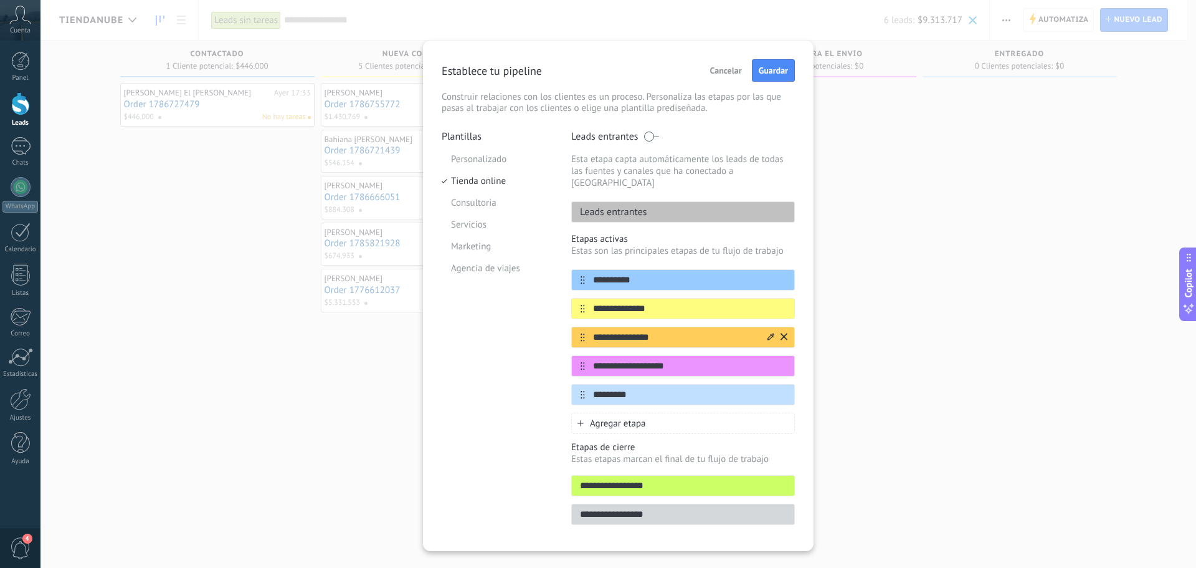
click at [781, 333] on icon at bounding box center [784, 336] width 7 height 7
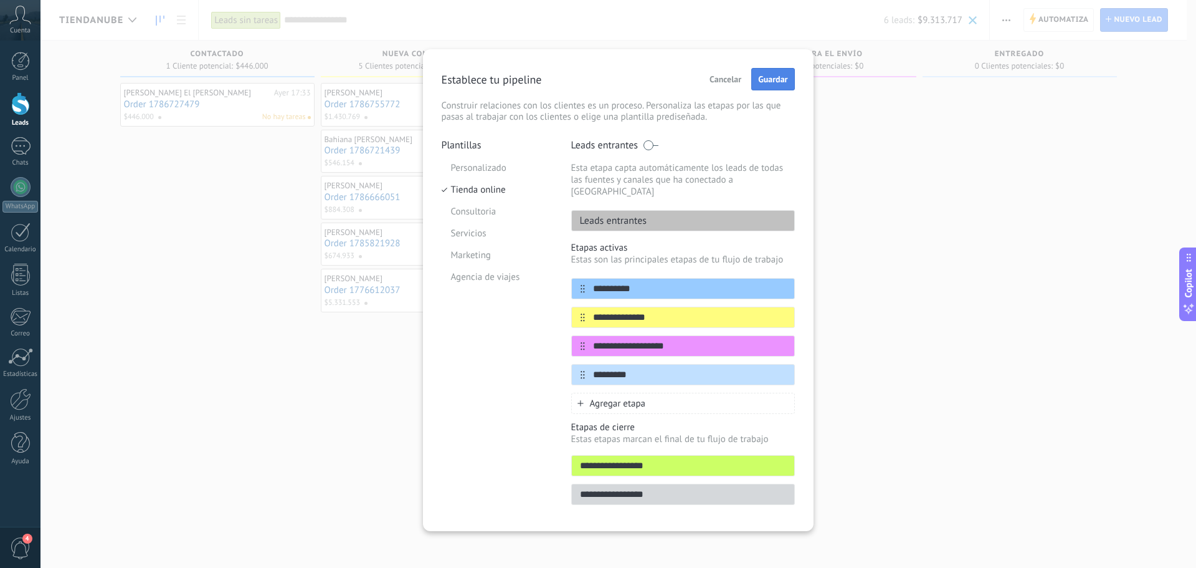
click at [776, 83] on span "Guardar" at bounding box center [772, 79] width 29 height 9
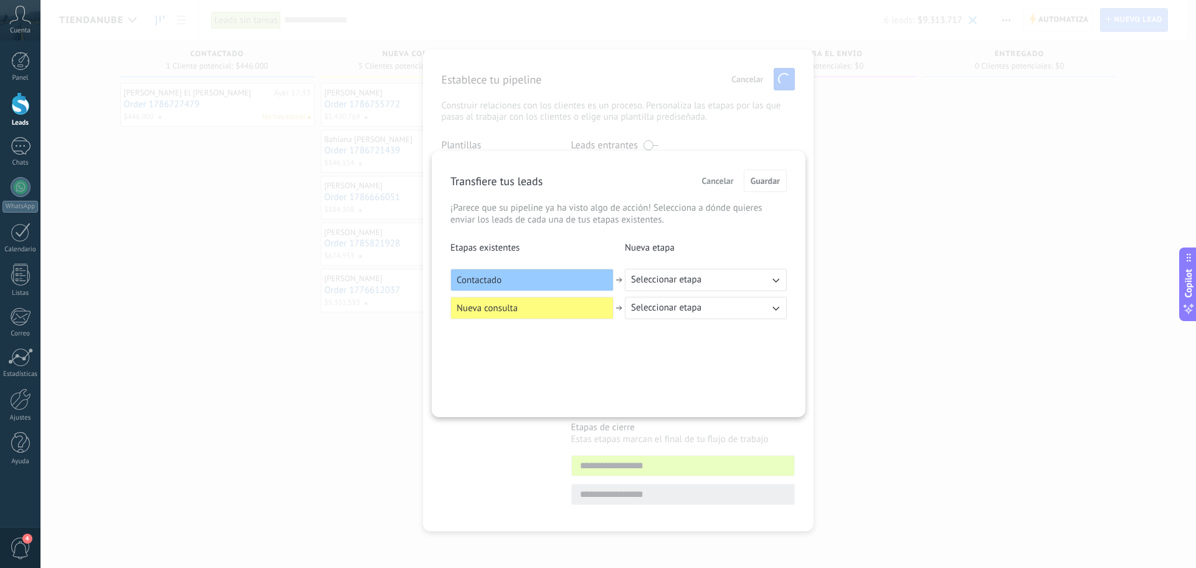
click at [658, 283] on span "Seleccionar etapa" at bounding box center [666, 279] width 70 height 12
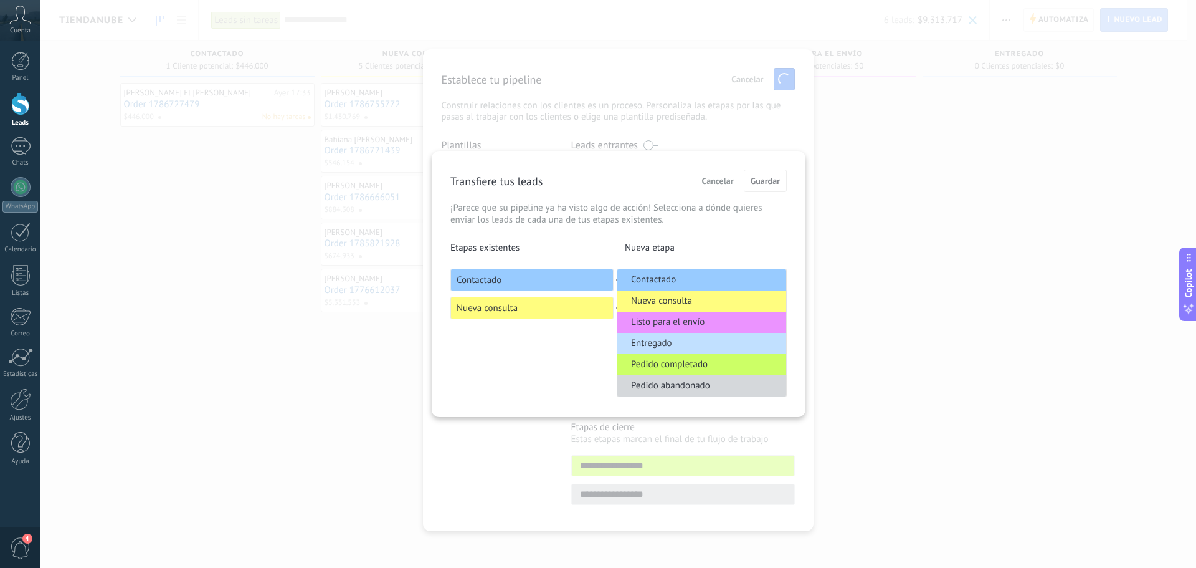
click at [674, 279] on span "Contactado" at bounding box center [653, 279] width 45 height 12
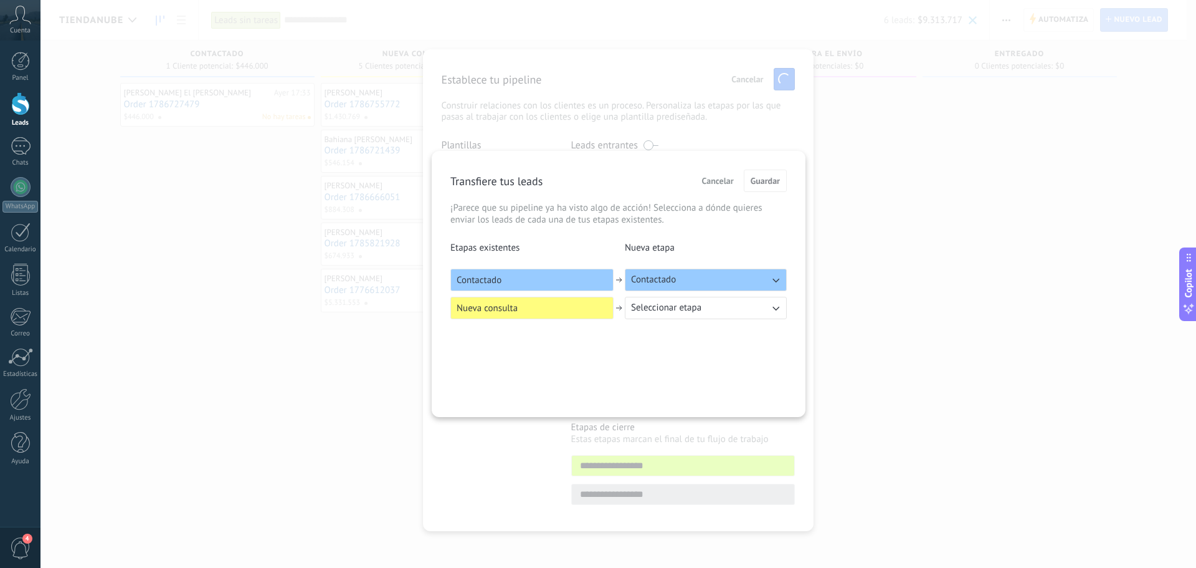
click at [655, 308] on span "Seleccionar etapa" at bounding box center [666, 308] width 70 height 12
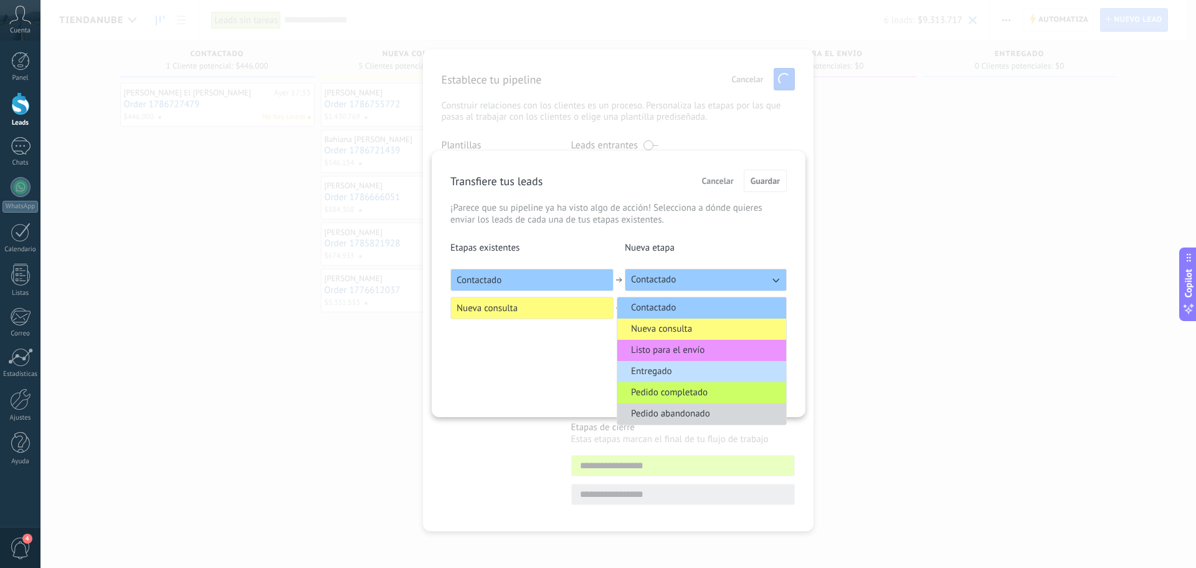
click at [652, 327] on span "Nueva consulta" at bounding box center [661, 329] width 61 height 12
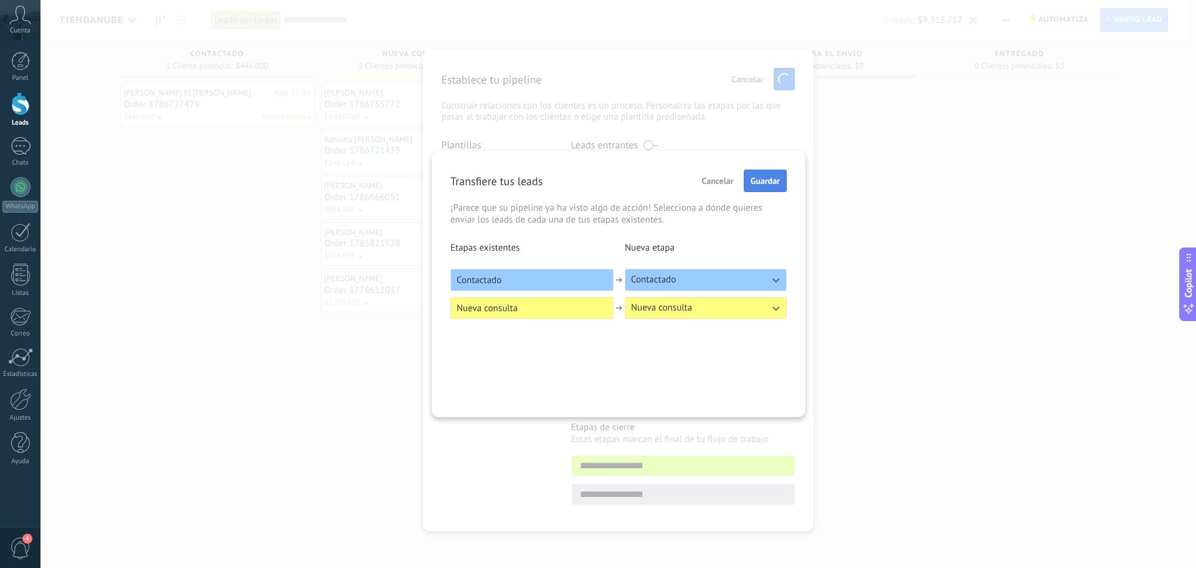
click at [761, 171] on button "Guardar" at bounding box center [765, 180] width 43 height 22
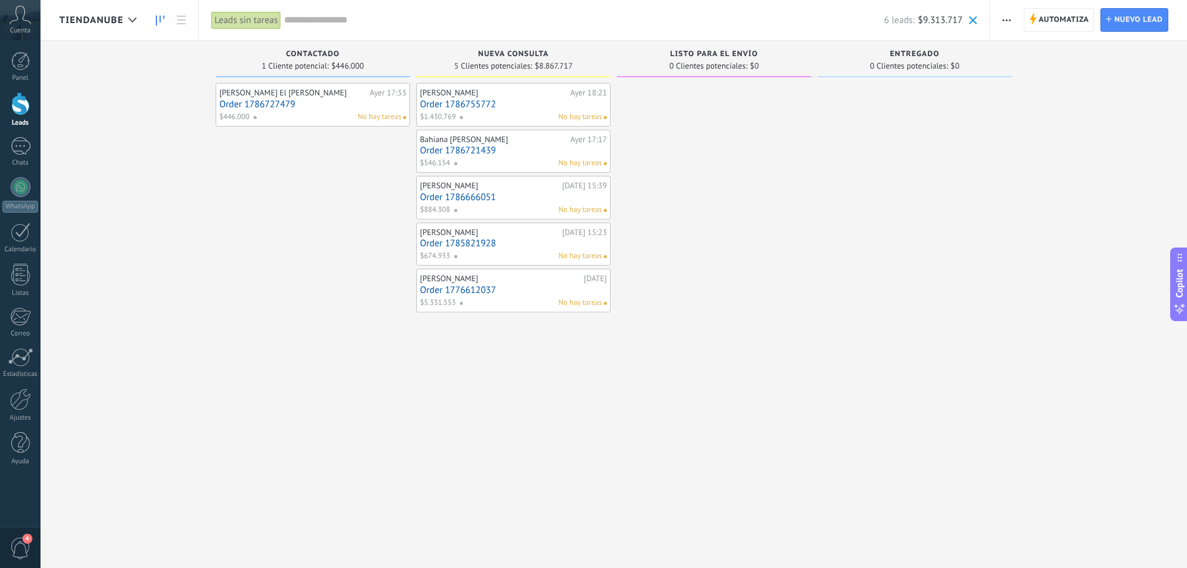
click at [1007, 22] on span "button" at bounding box center [1006, 20] width 8 height 24
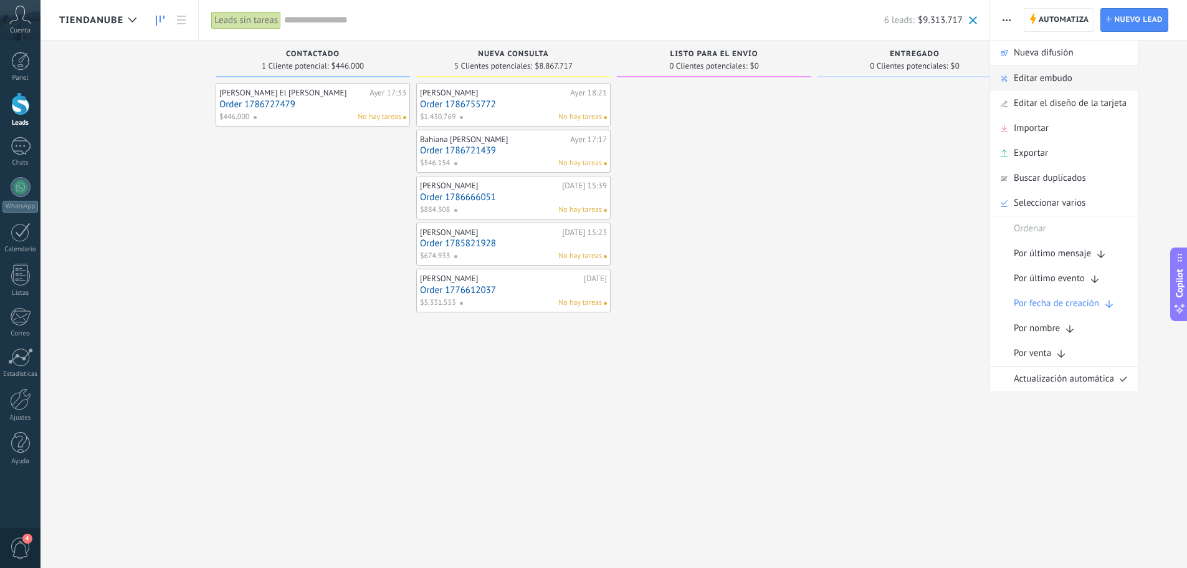
click at [1052, 79] on span "Editar embudo" at bounding box center [1043, 78] width 59 height 25
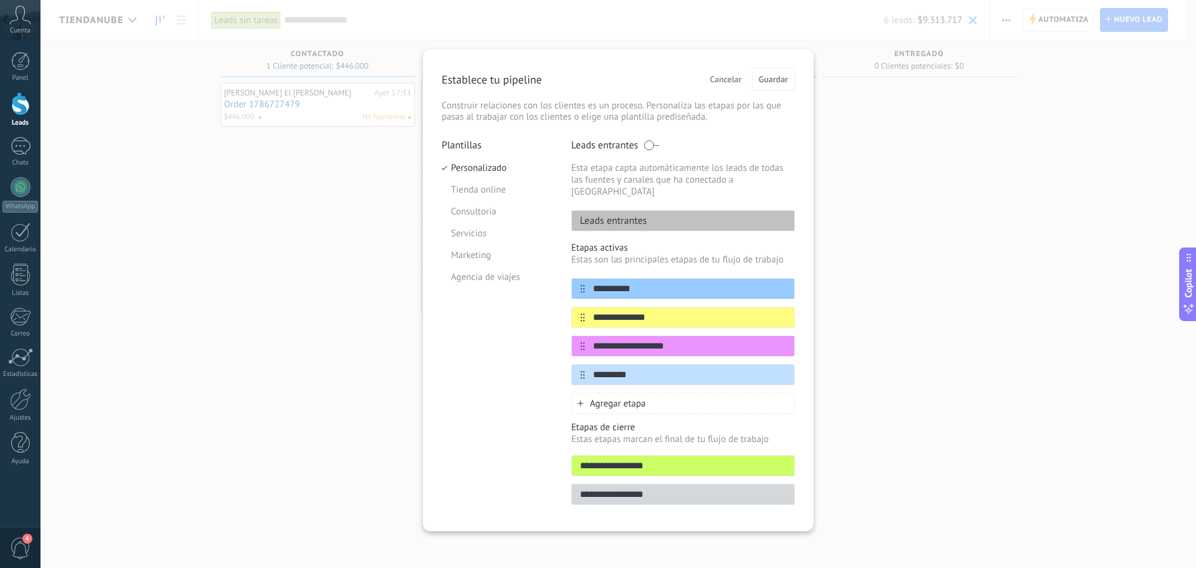
click at [735, 80] on span "Cancelar" at bounding box center [726, 79] width 32 height 9
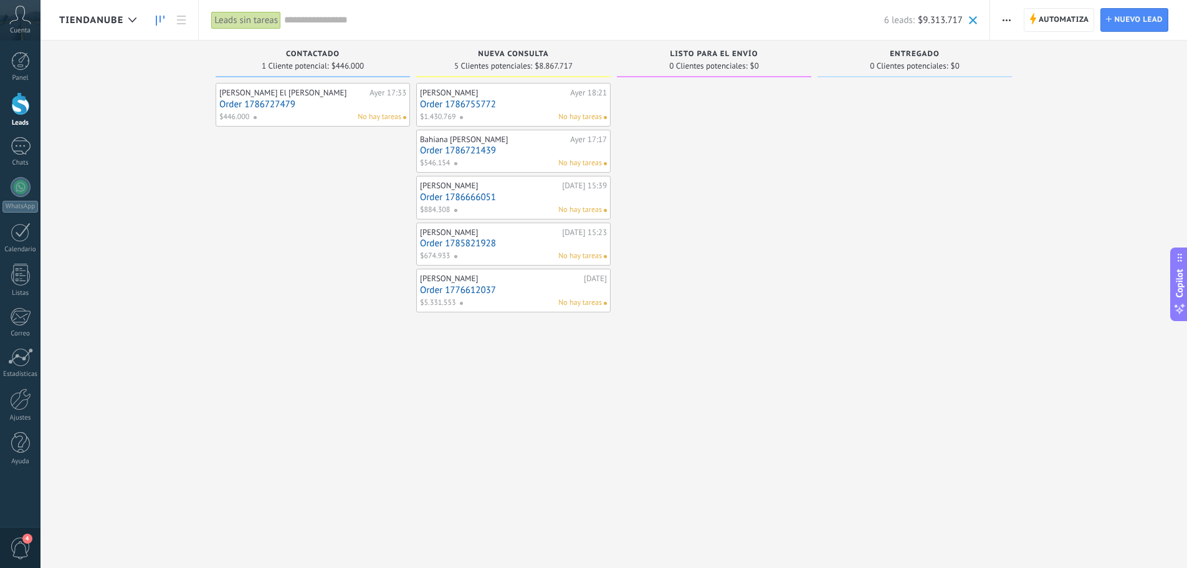
click at [478, 106] on link "Order 1786755772" at bounding box center [513, 104] width 187 height 11
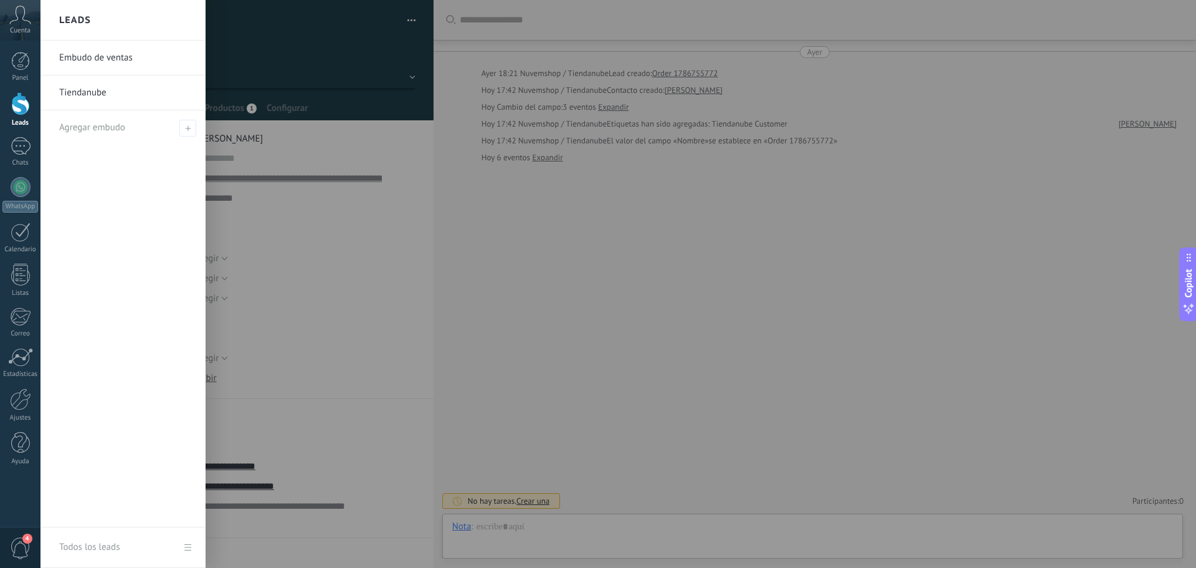
click at [26, 107] on div at bounding box center [20, 103] width 19 height 23
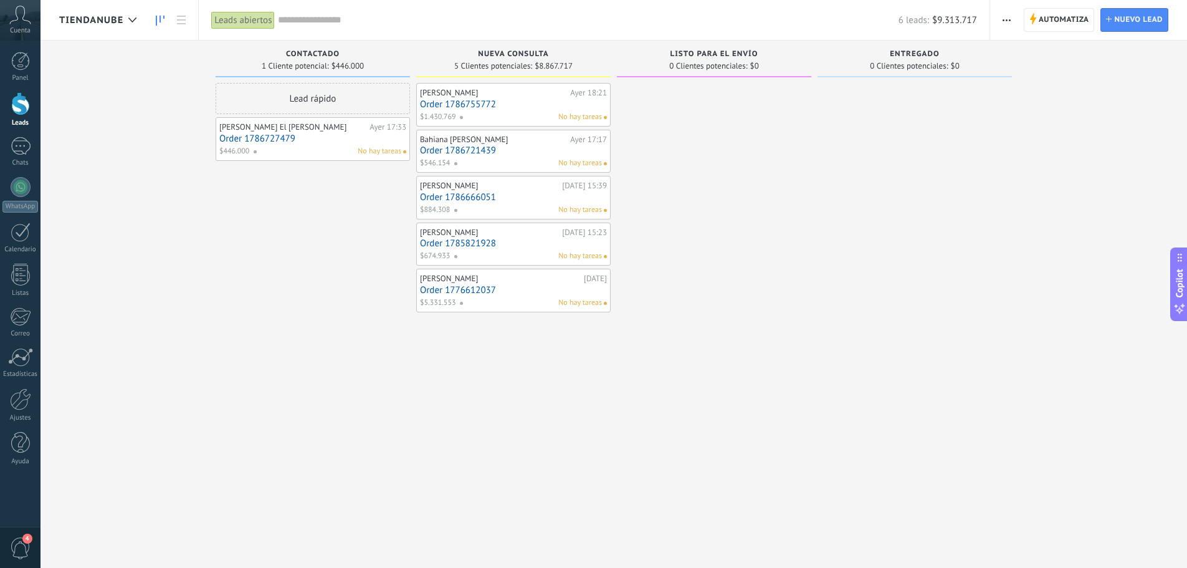
click at [1008, 15] on span "button" at bounding box center [1006, 20] width 8 height 24
